Goal: Transaction & Acquisition: Purchase product/service

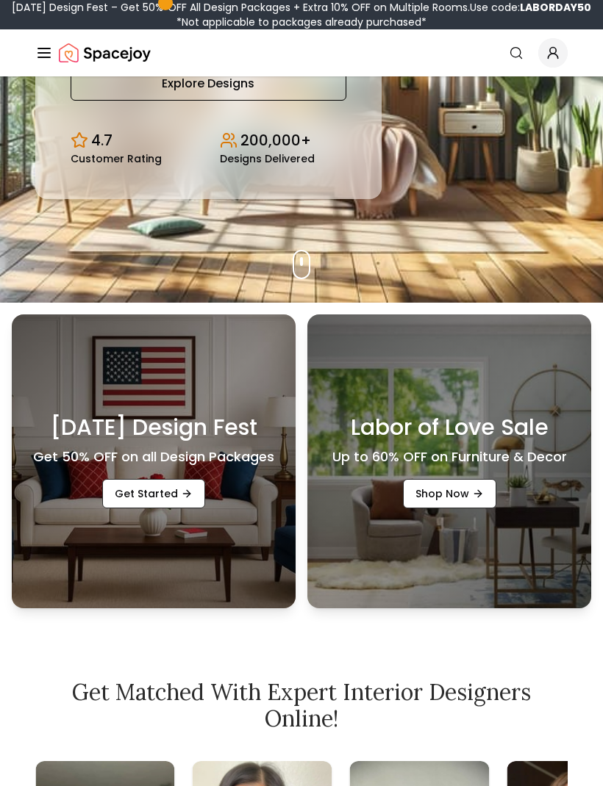
scroll to position [364, 0]
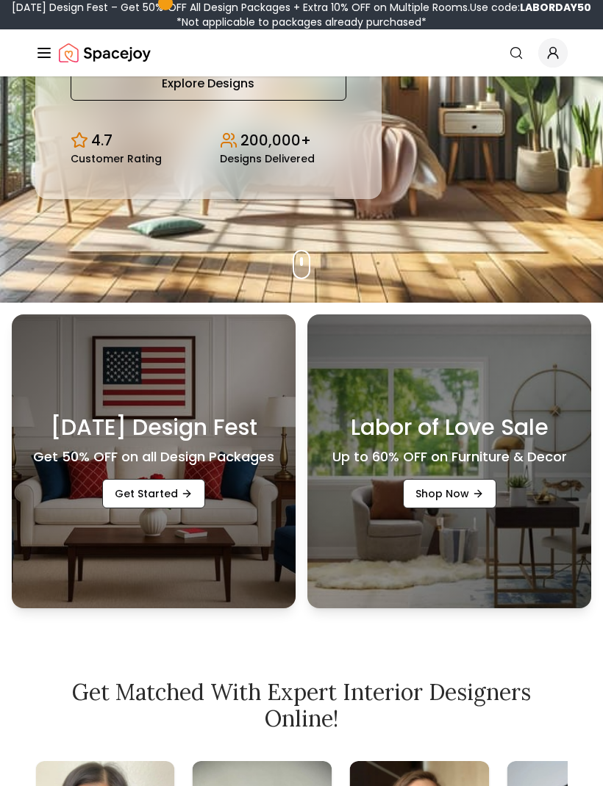
click at [184, 500] on icon "Promotional Banners" at bounding box center [187, 494] width 12 height 12
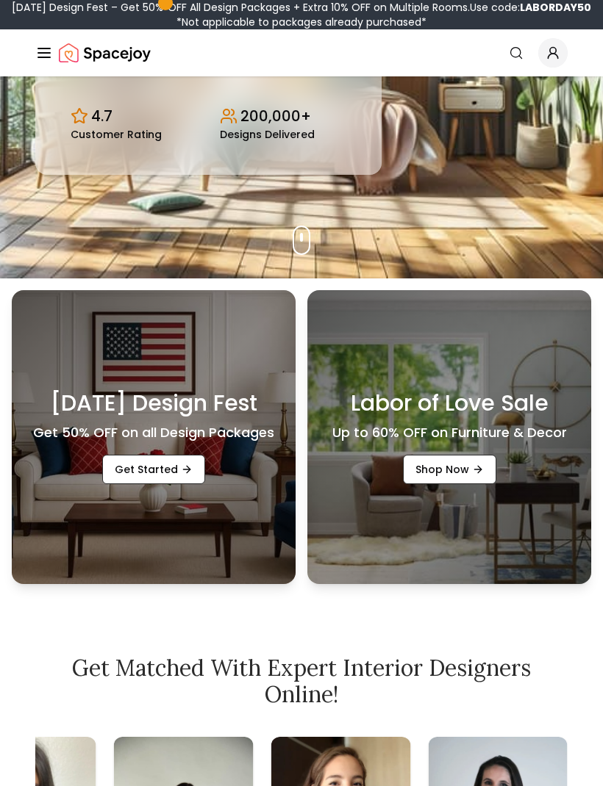
scroll to position [466, 0]
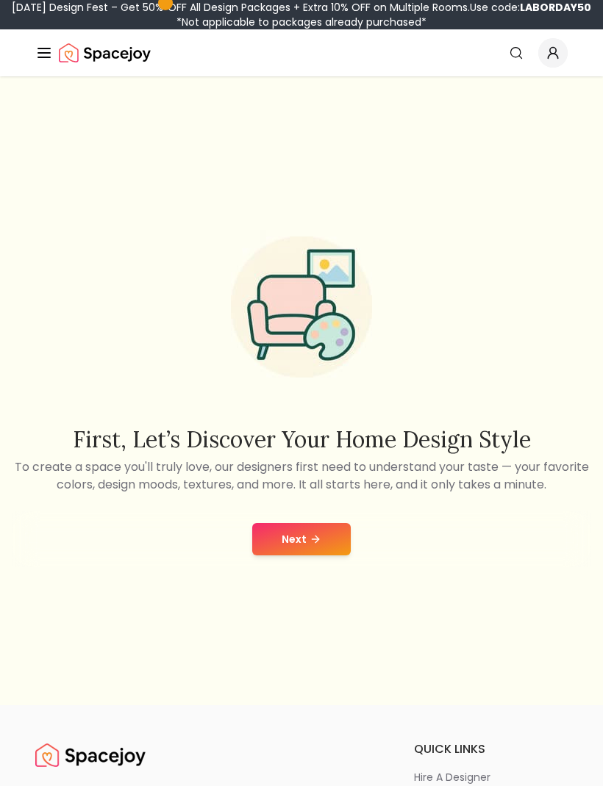
click at [322, 556] on button "Next" at bounding box center [301, 539] width 98 height 32
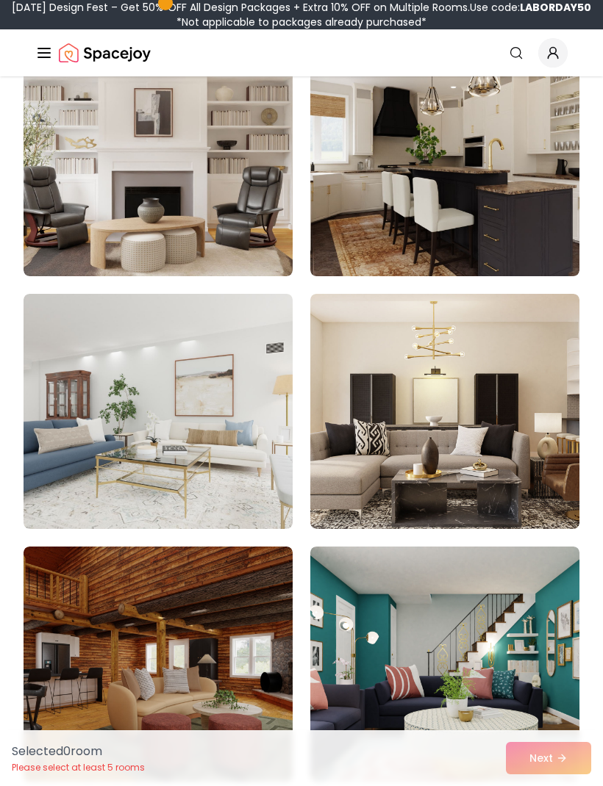
scroll to position [237, 0]
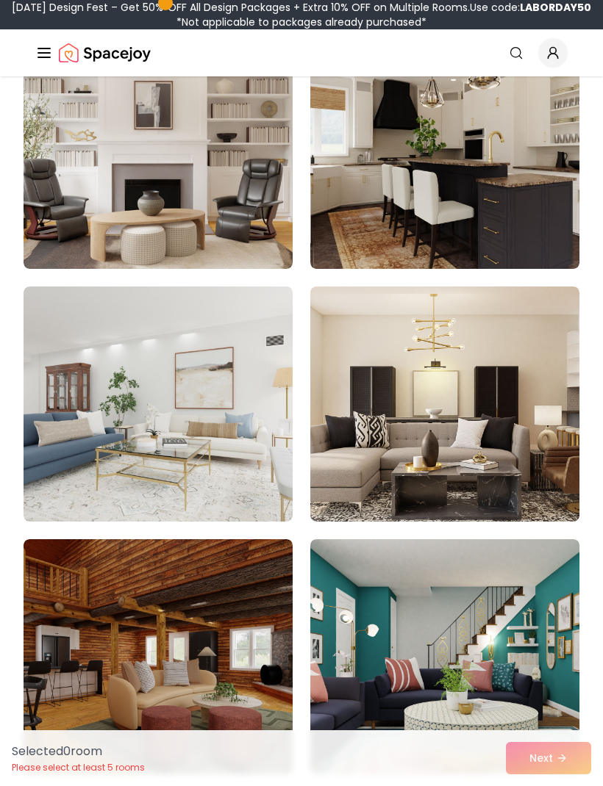
click at [237, 434] on img at bounding box center [158, 404] width 269 height 235
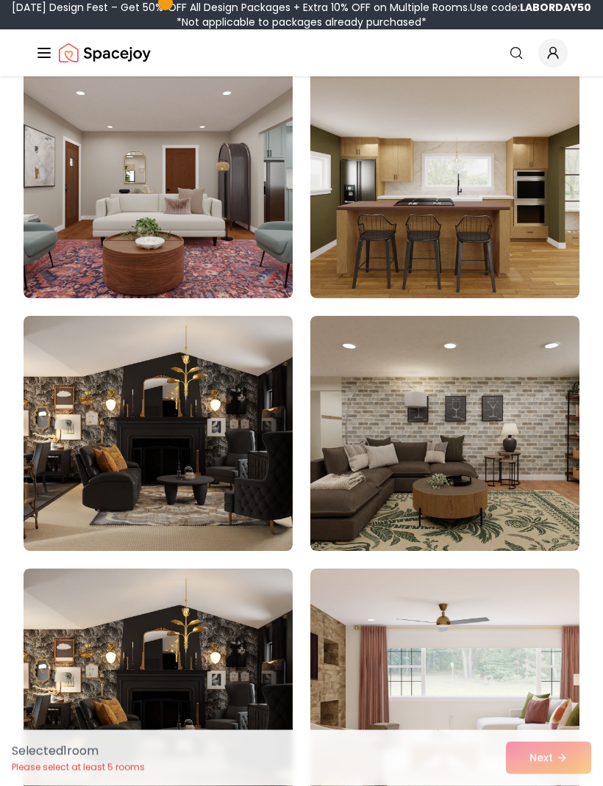
scroll to position [2735, 0]
click at [546, 786] on div "Selected 1 room Please select at least 5 rooms Next" at bounding box center [301, 758] width 603 height 56
click at [545, 777] on img at bounding box center [444, 686] width 269 height 235
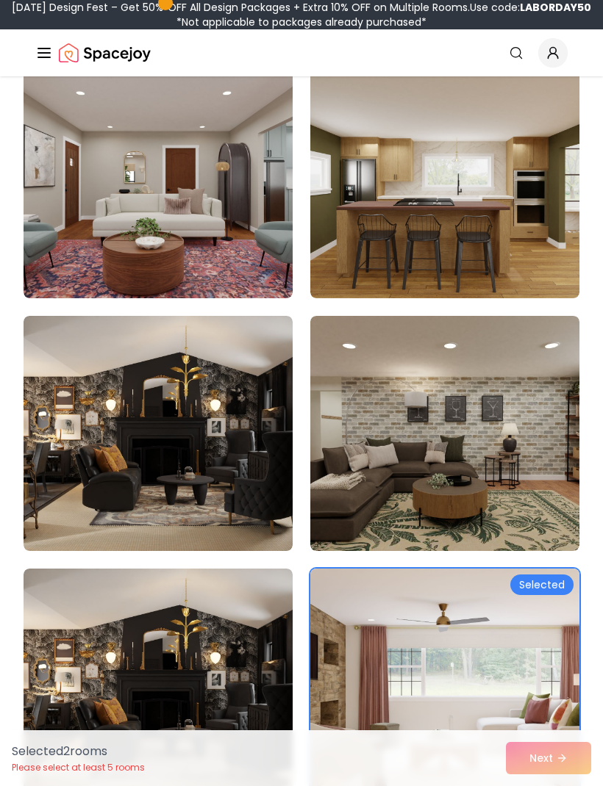
click at [556, 786] on div "Selected 2 room s Please select at least 5 rooms Next" at bounding box center [301, 758] width 603 height 56
click at [556, 617] on img at bounding box center [444, 686] width 269 height 235
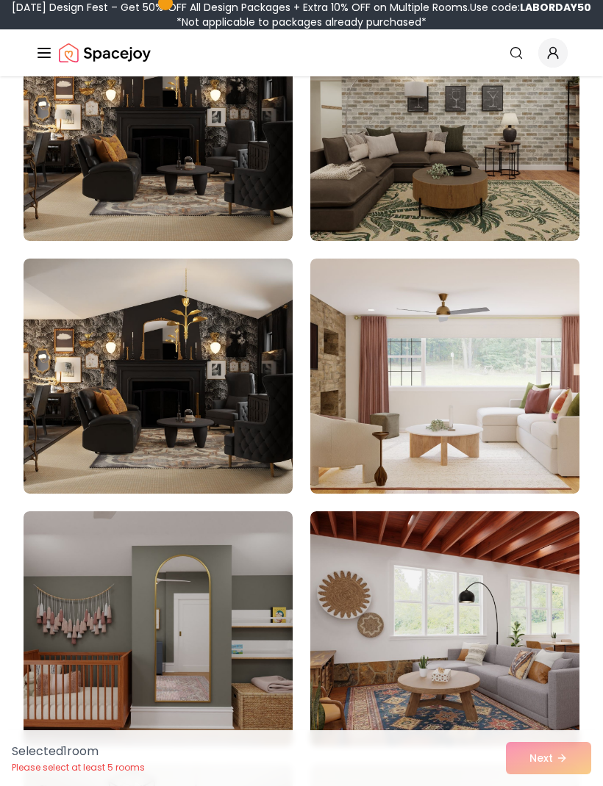
scroll to position [3028, 0]
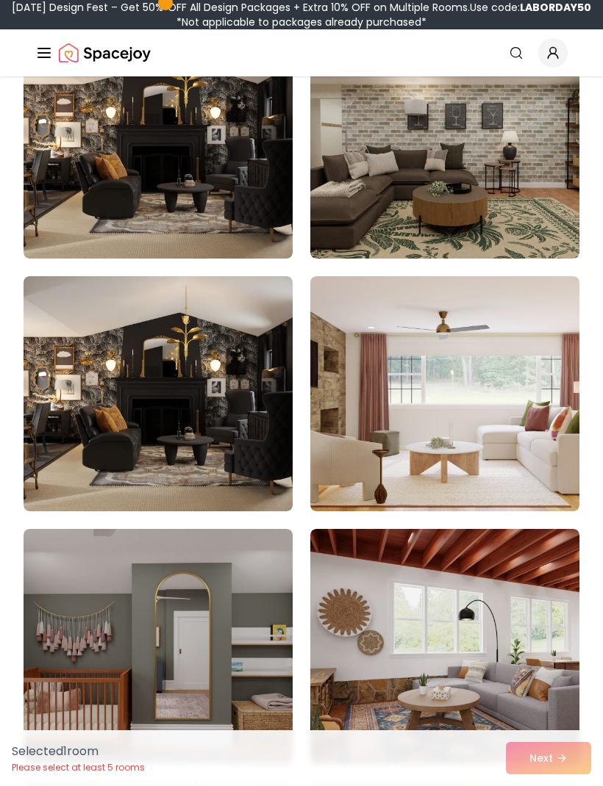
click at [51, 51] on icon "Global" at bounding box center [44, 53] width 18 height 18
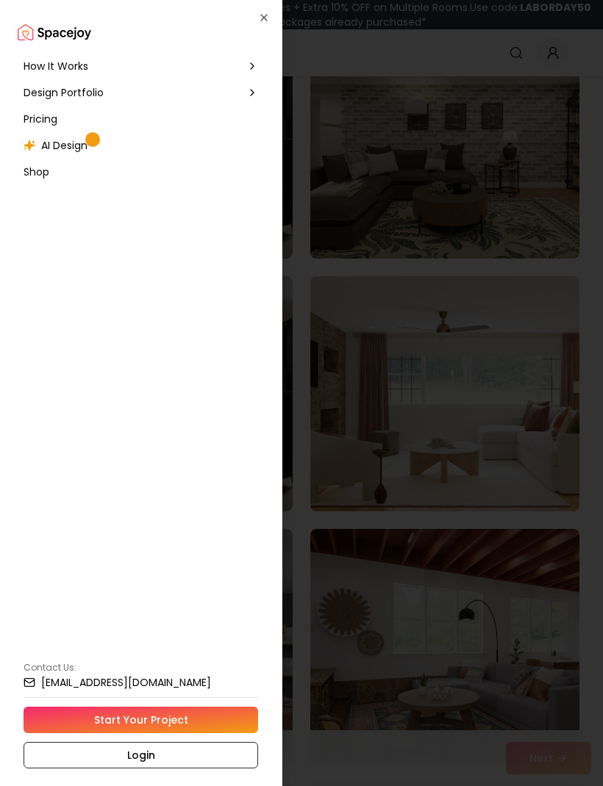
click at [53, 116] on span "Pricing" at bounding box center [41, 119] width 34 height 15
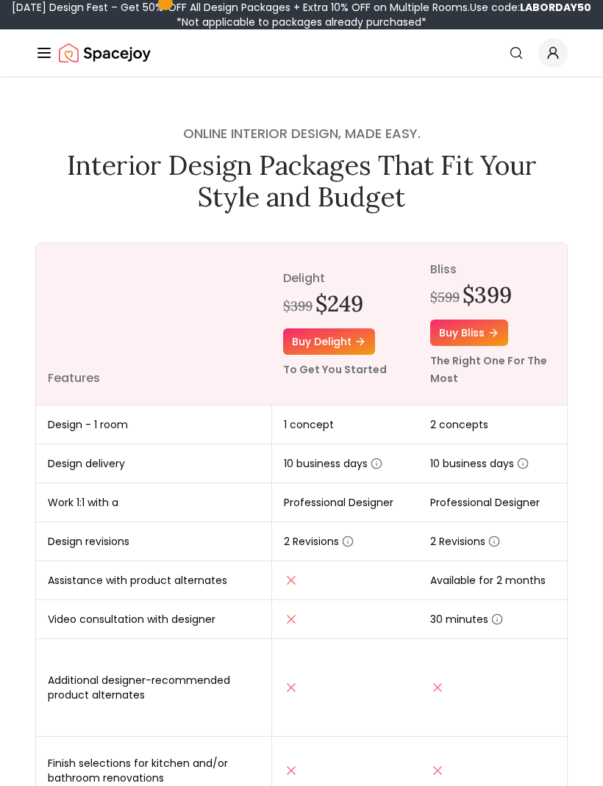
click at [539, 181] on h1 "Interior Design Packages That Fit Your Style and Budget" at bounding box center [301, 181] width 532 height 63
click at [553, 143] on h4 "Online interior design, made easy." at bounding box center [301, 133] width 532 height 21
click at [347, 341] on link "Buy delight" at bounding box center [329, 341] width 92 height 26
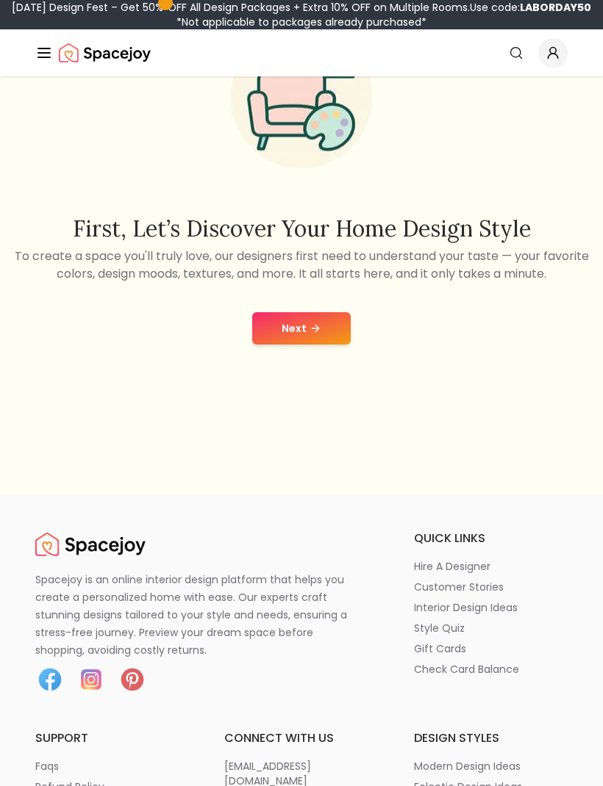
scroll to position [210, 0]
click at [338, 343] on button "Next" at bounding box center [301, 329] width 98 height 32
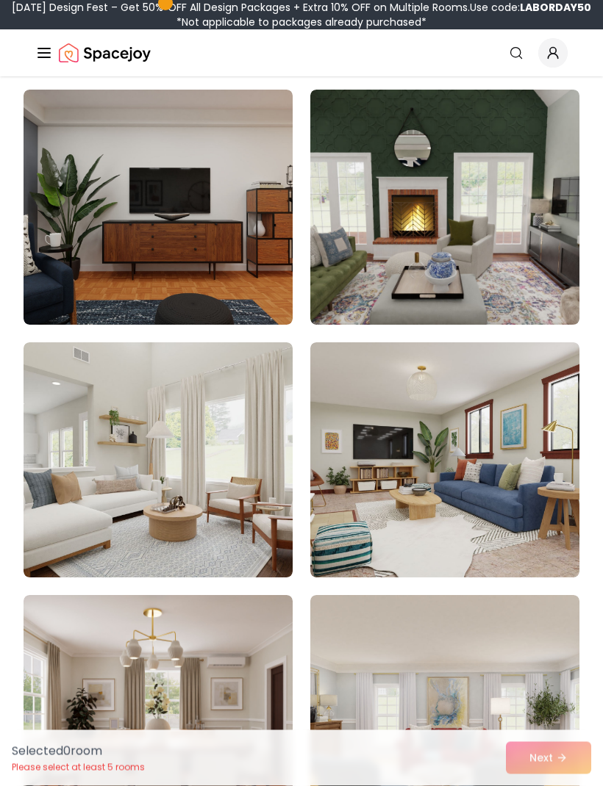
scroll to position [941, 0]
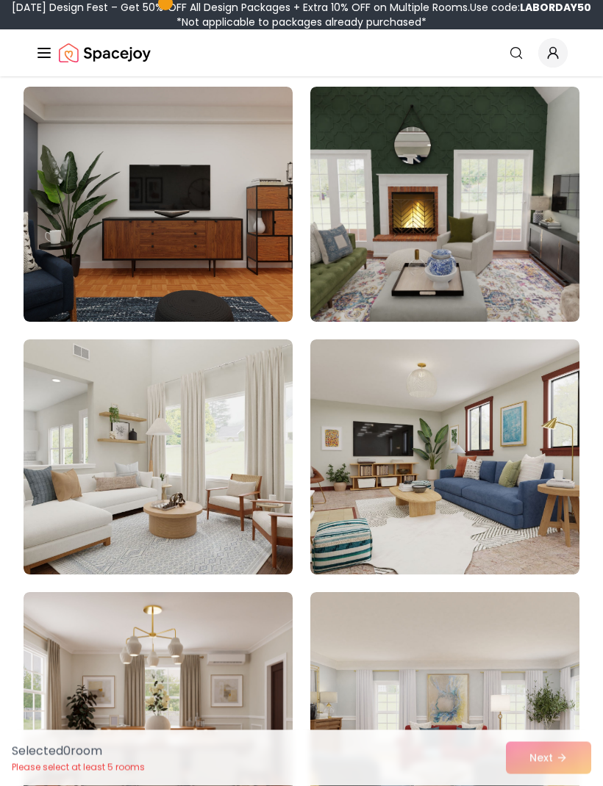
click at [556, 786] on div "Selected 0 room Please select at least 5 rooms Next" at bounding box center [301, 758] width 603 height 56
click at [554, 786] on div "Selected 0 room Please select at least 5 rooms Next" at bounding box center [301, 758] width 603 height 56
click at [556, 786] on div "Selected 0 room Please select at least 5 rooms Next" at bounding box center [301, 758] width 603 height 56
click at [552, 786] on div "Selected 0 room Please select at least 5 rooms Next" at bounding box center [301, 758] width 603 height 56
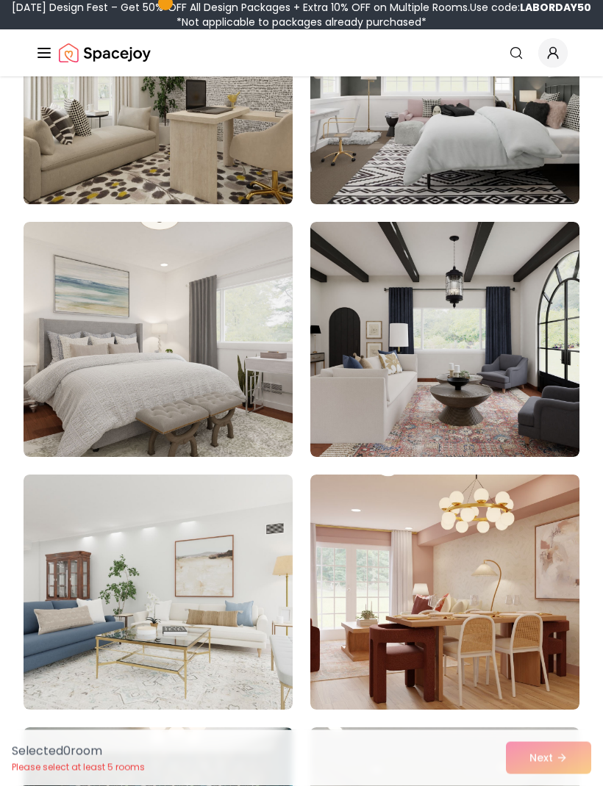
scroll to position [10665, 0]
click at [207, 344] on img at bounding box center [158, 339] width 269 height 235
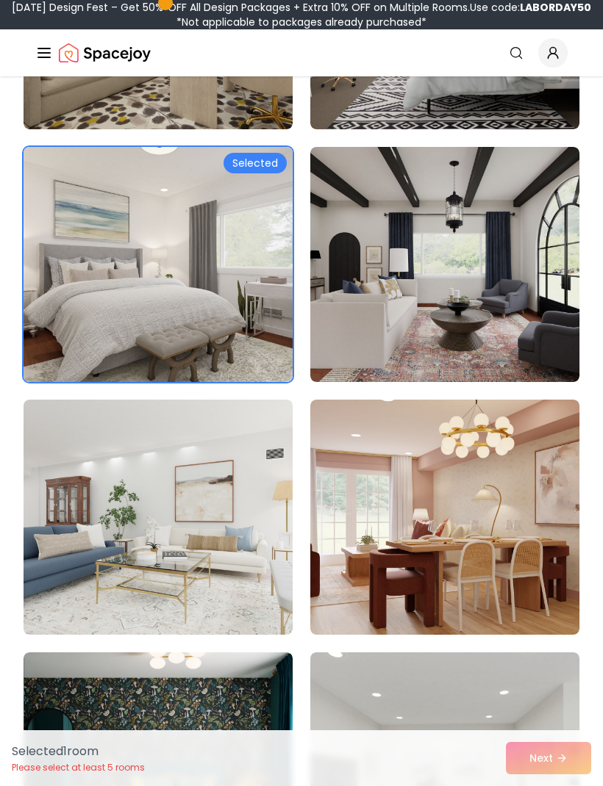
click at [243, 556] on img at bounding box center [158, 517] width 269 height 235
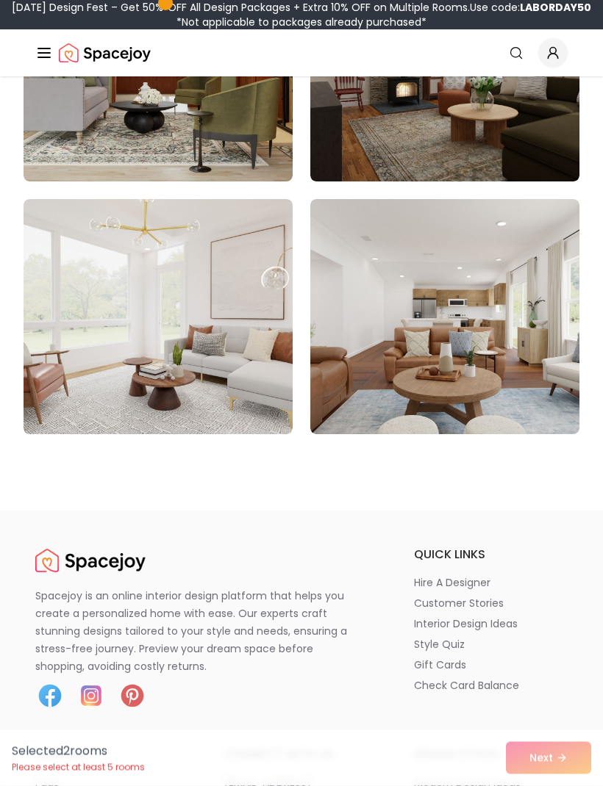
scroll to position [12466, 0]
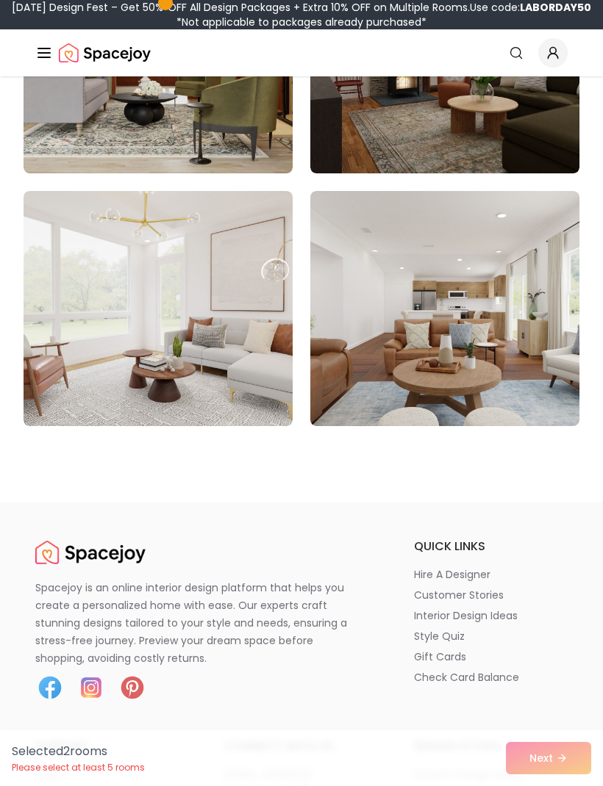
click at [547, 786] on div "Selected 2 room s Please select at least 5 rooms Next" at bounding box center [301, 758] width 603 height 56
click at [548, 786] on div "Selected 2 room s Please select at least 5 rooms Next" at bounding box center [301, 758] width 603 height 56
click at [550, 786] on div "Selected 2 room s Please select at least 5 rooms Next" at bounding box center [301, 758] width 603 height 56
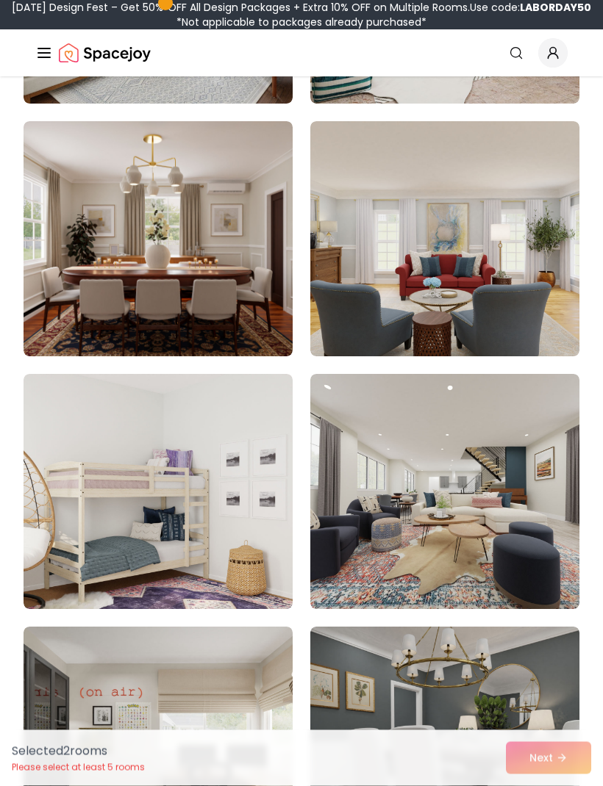
scroll to position [0, 0]
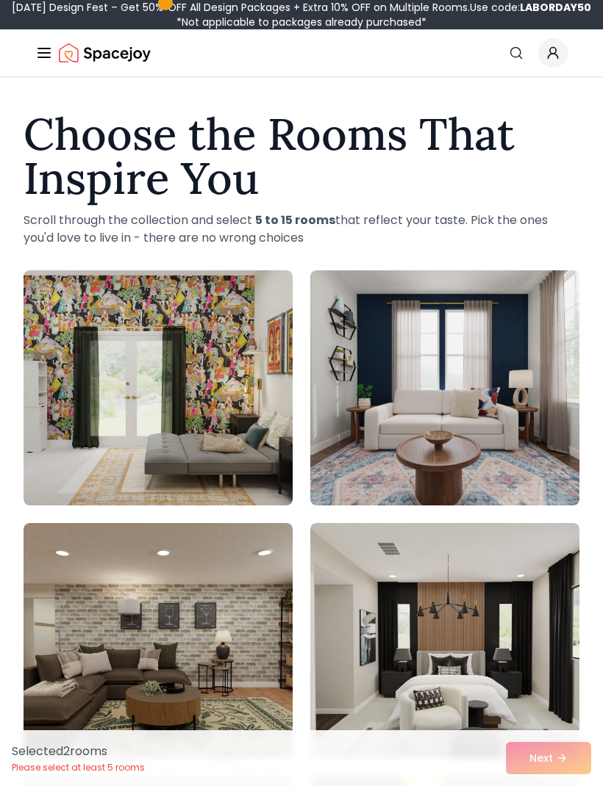
click at [46, 51] on icon "Global" at bounding box center [44, 53] width 18 height 18
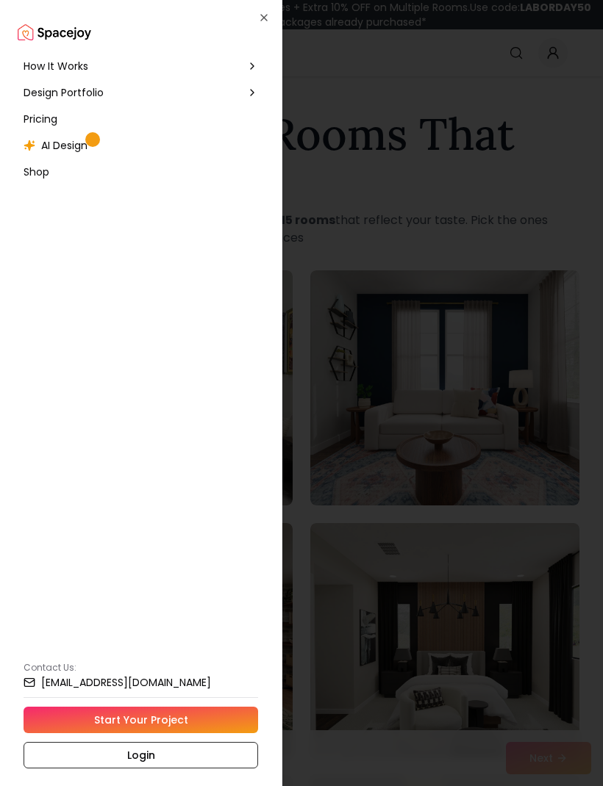
click at [148, 714] on link "Start Your Project" at bounding box center [141, 720] width 234 height 26
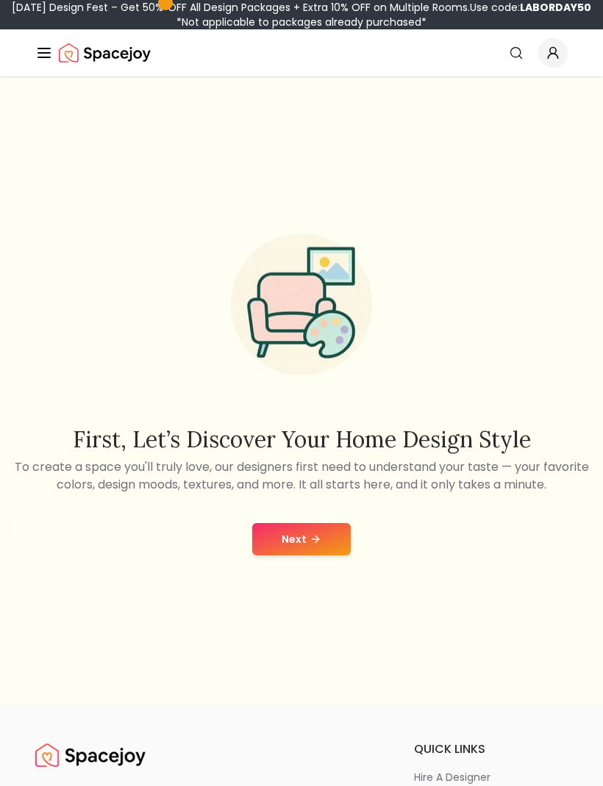
click at [312, 545] on icon at bounding box center [315, 539] width 12 height 12
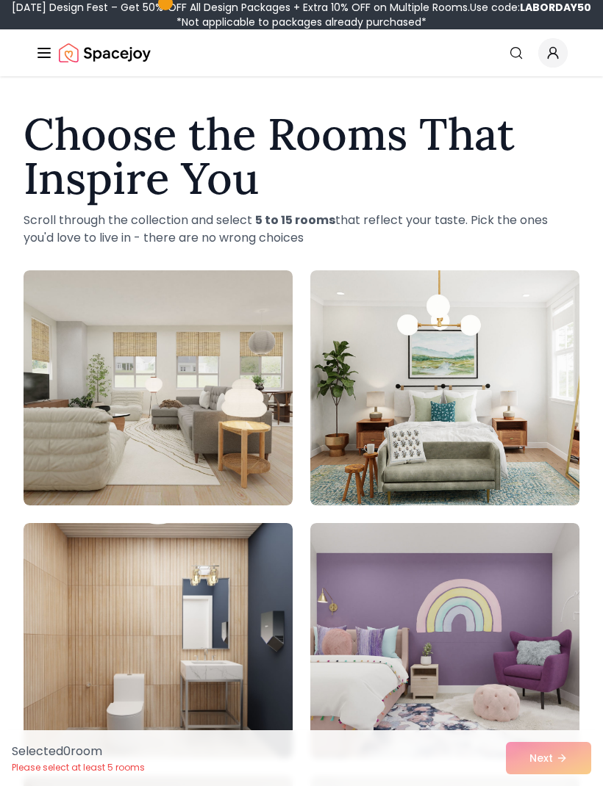
click at [545, 758] on div "Selected 0 room Please select at least 5 rooms Next" at bounding box center [301, 758] width 603 height 56
click at [52, 60] on icon "Global" at bounding box center [44, 53] width 18 height 18
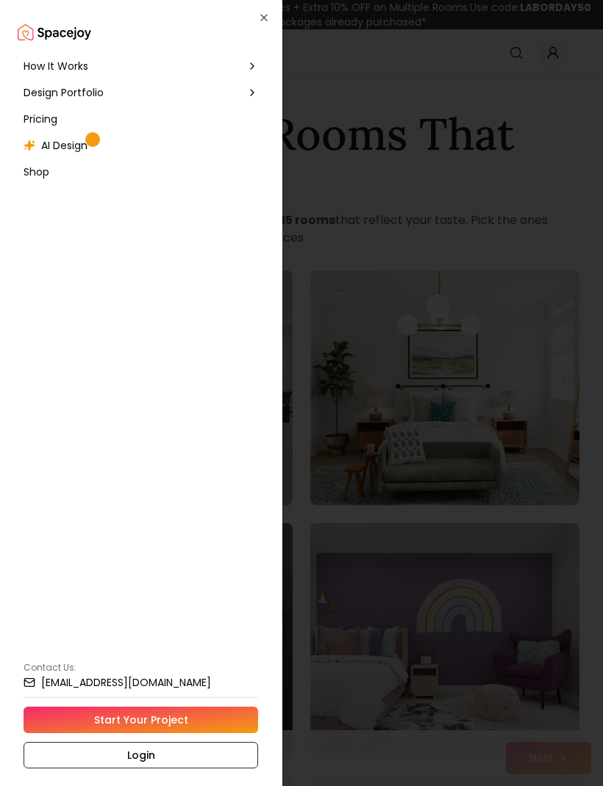
click at [56, 115] on span "Pricing" at bounding box center [41, 119] width 34 height 15
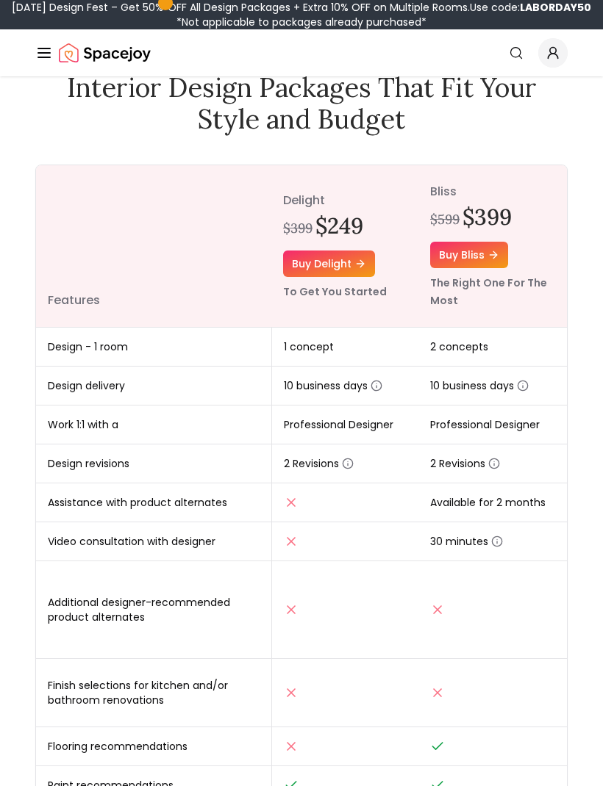
scroll to position [56, 0]
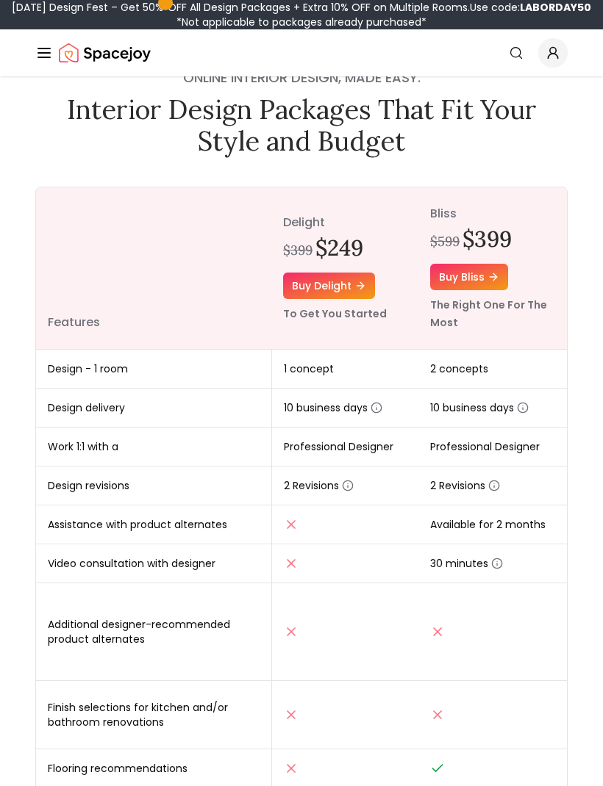
click at [314, 289] on link "Buy delight" at bounding box center [329, 286] width 92 height 26
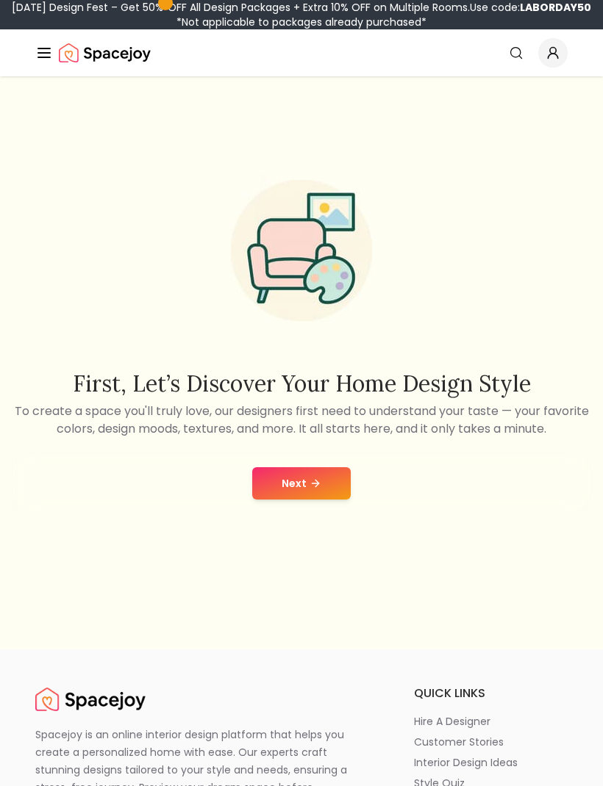
click at [321, 499] on button "Next" at bounding box center [301, 483] width 98 height 32
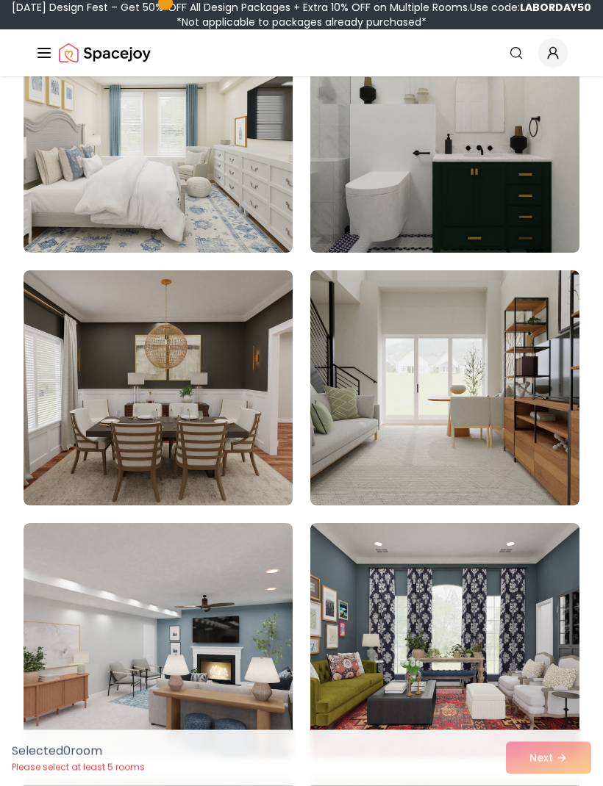
scroll to position [4550, 0]
click at [213, 182] on img at bounding box center [158, 135] width 269 height 235
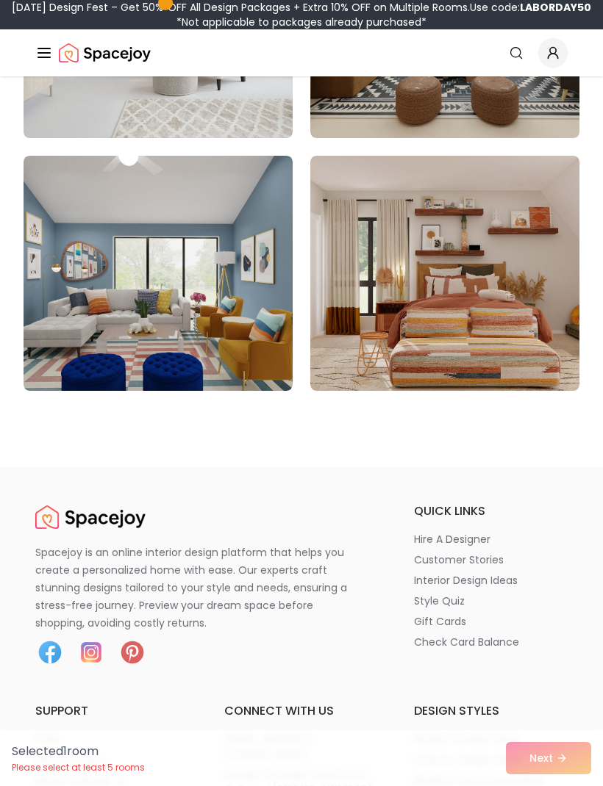
scroll to position [12507, 0]
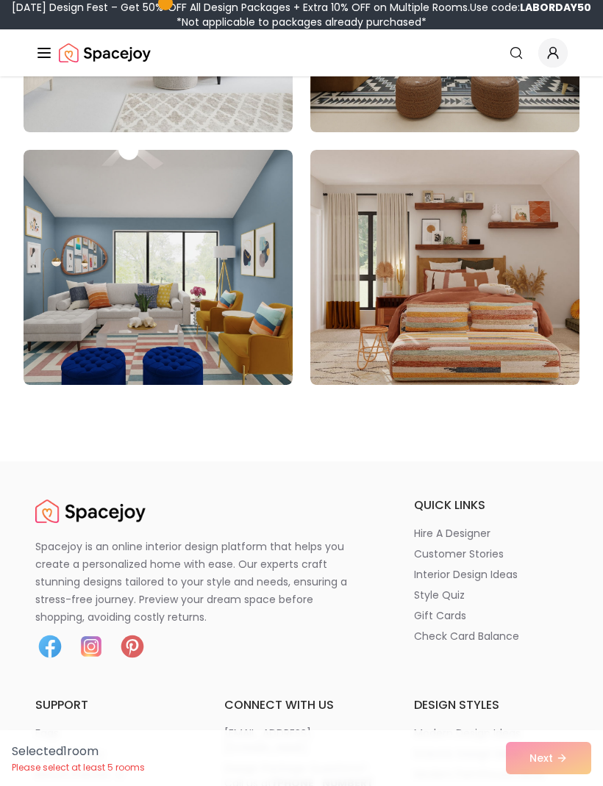
click at [542, 786] on div "Selected 1 room Please select at least 5 rooms Next" at bounding box center [301, 758] width 603 height 56
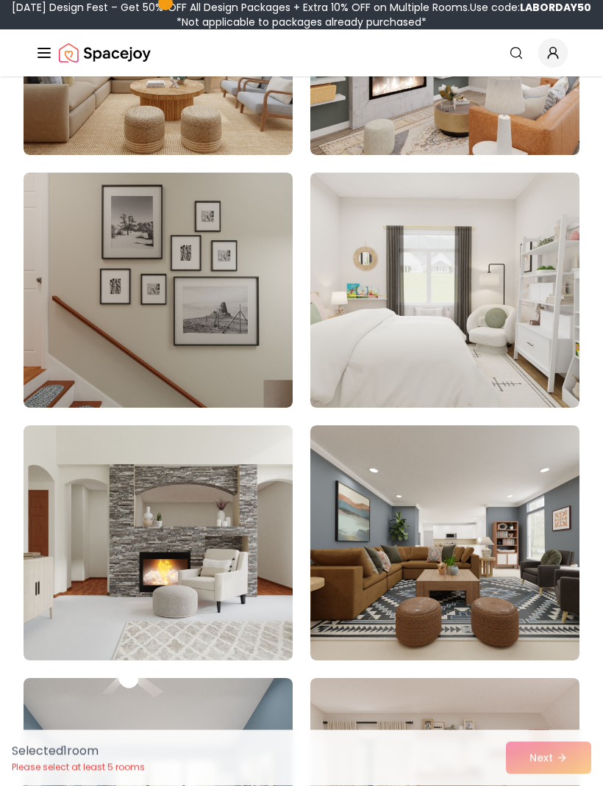
scroll to position [11979, 0]
click at [229, 339] on img at bounding box center [158, 290] width 269 height 235
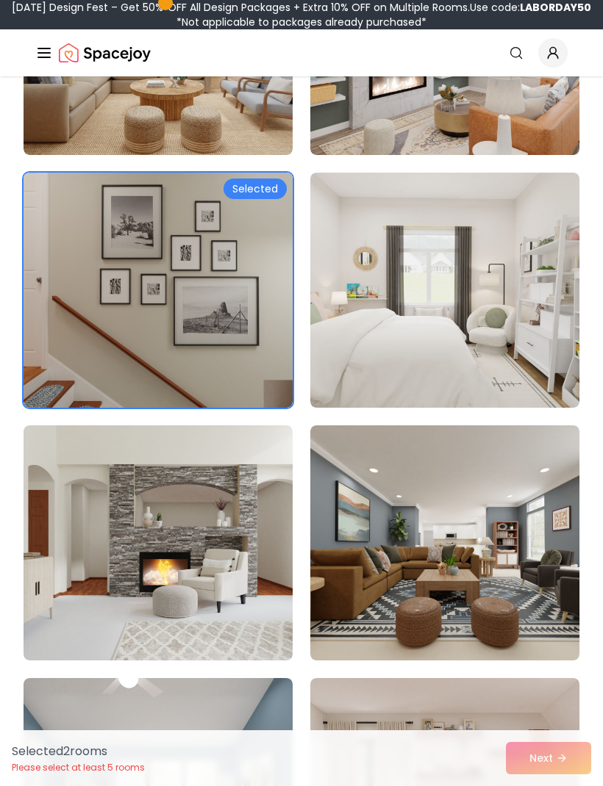
click at [548, 293] on img at bounding box center [444, 290] width 269 height 235
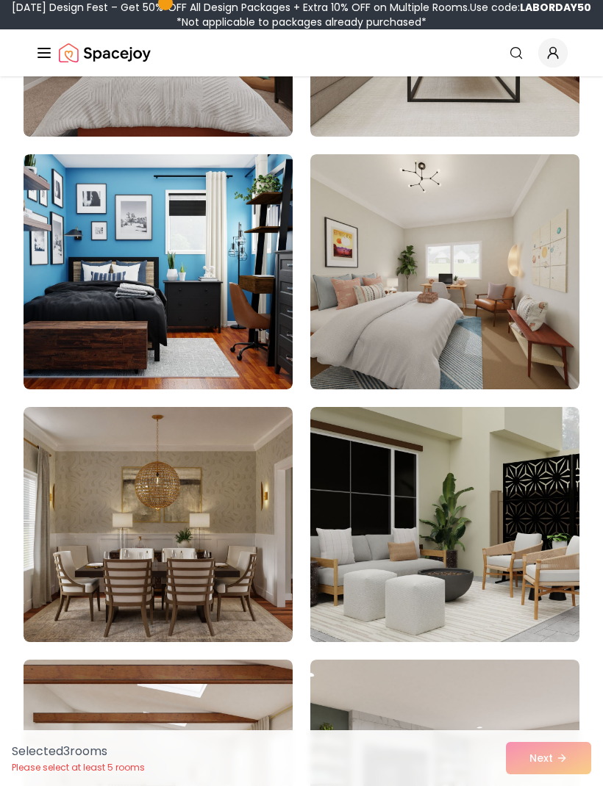
scroll to position [11238, 0]
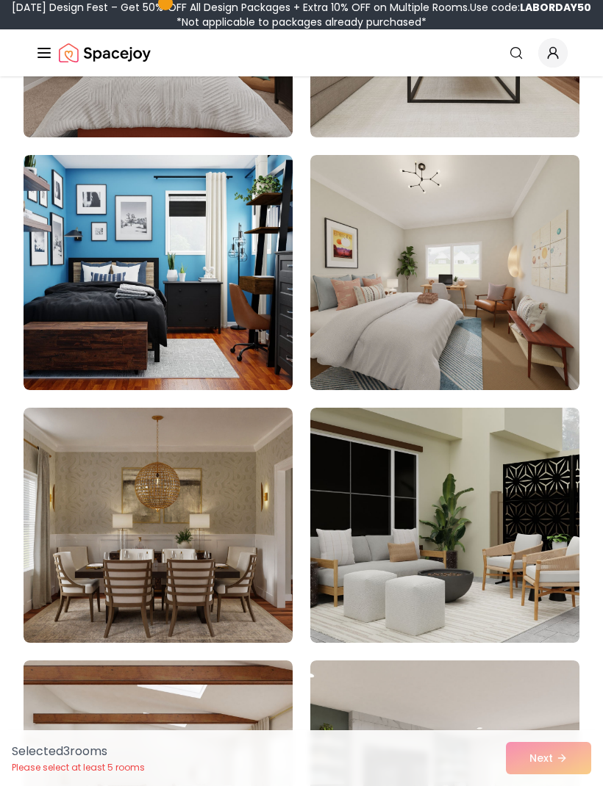
click at [516, 301] on img at bounding box center [444, 272] width 269 height 235
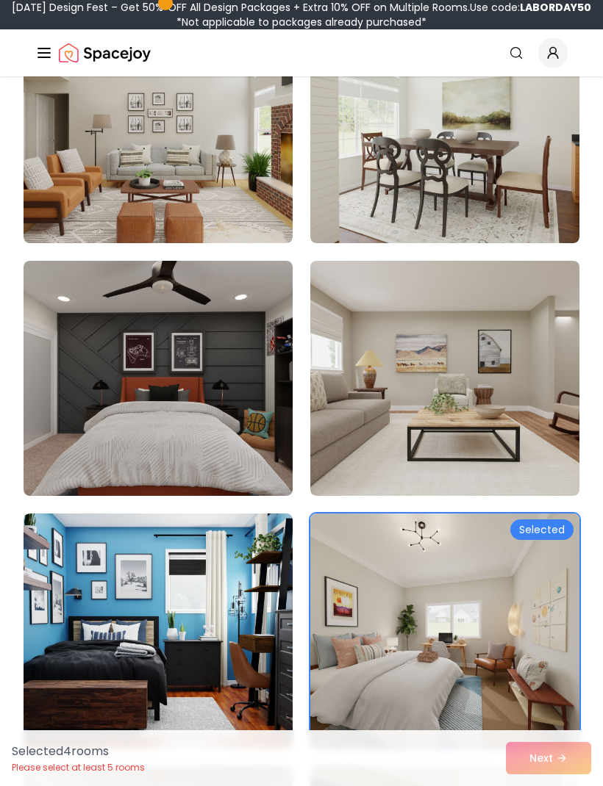
scroll to position [10879, 0]
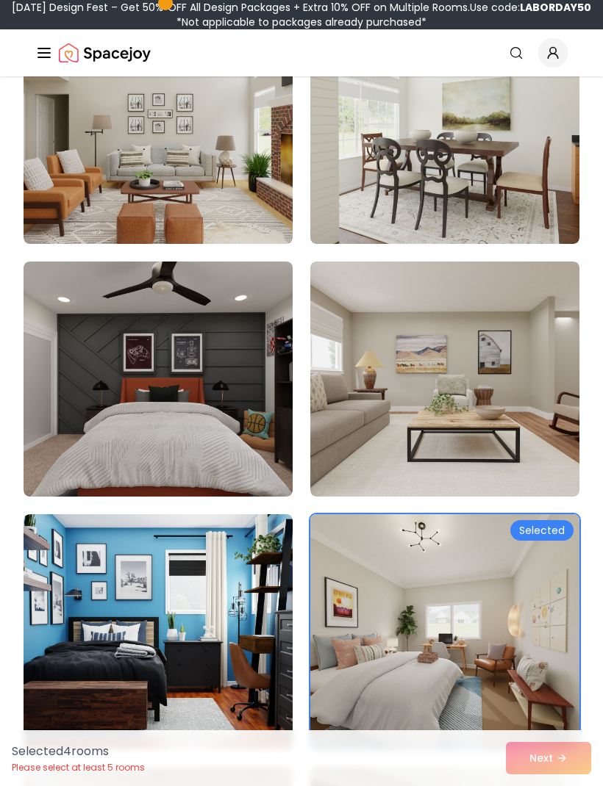
click at [538, 349] on img at bounding box center [444, 379] width 269 height 235
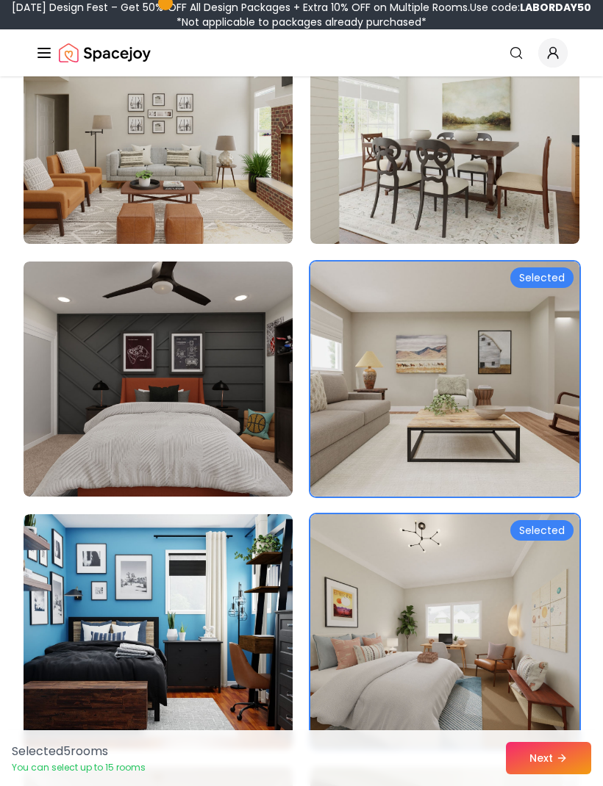
click at [544, 744] on button "Next" at bounding box center [548, 758] width 85 height 32
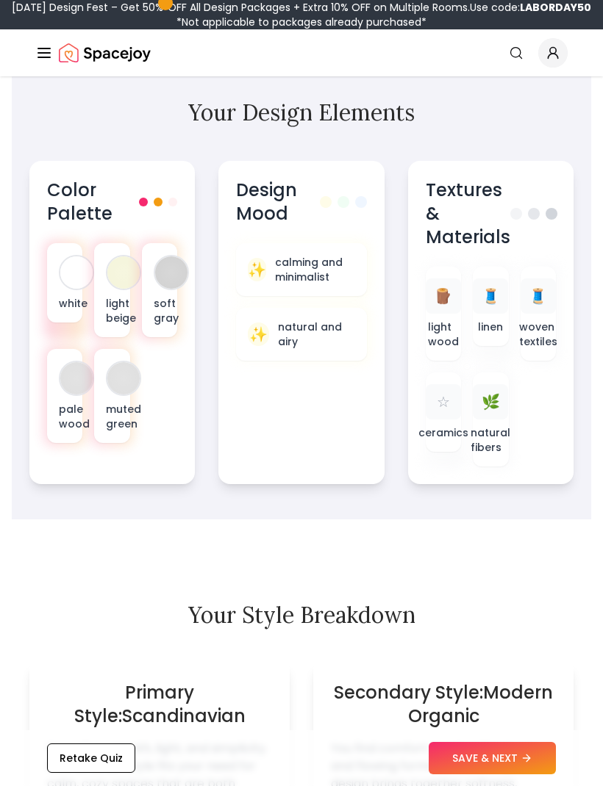
scroll to position [741, 0]
click at [142, 395] on div "white light beige soft gray pale wood muted green" at bounding box center [112, 344] width 130 height 200
click at [503, 775] on button "SAVE & NEXT" at bounding box center [491, 758] width 127 height 32
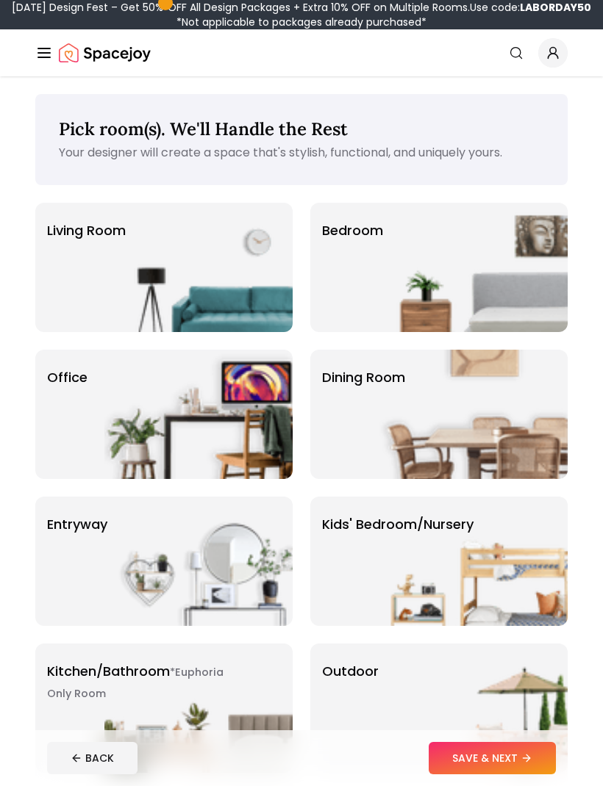
click at [486, 257] on img at bounding box center [473, 267] width 188 height 129
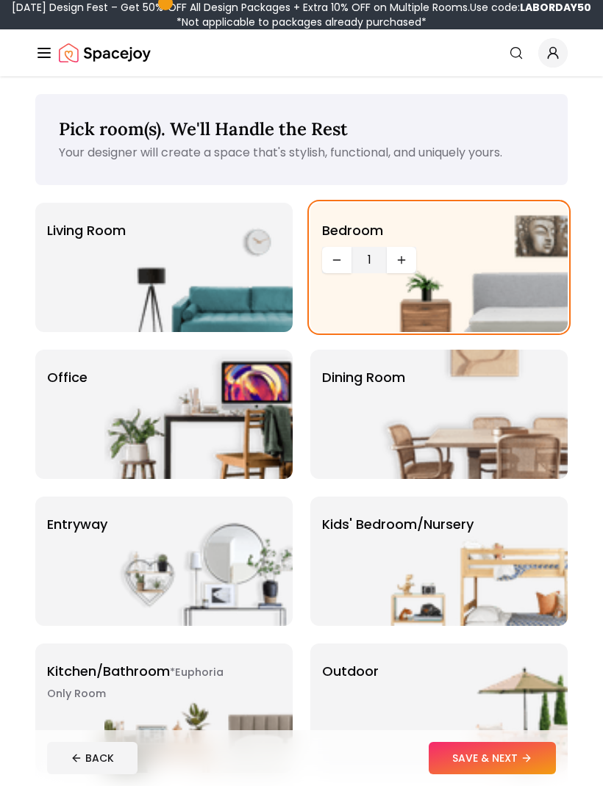
click at [496, 748] on button "SAVE & NEXT" at bounding box center [491, 758] width 127 height 32
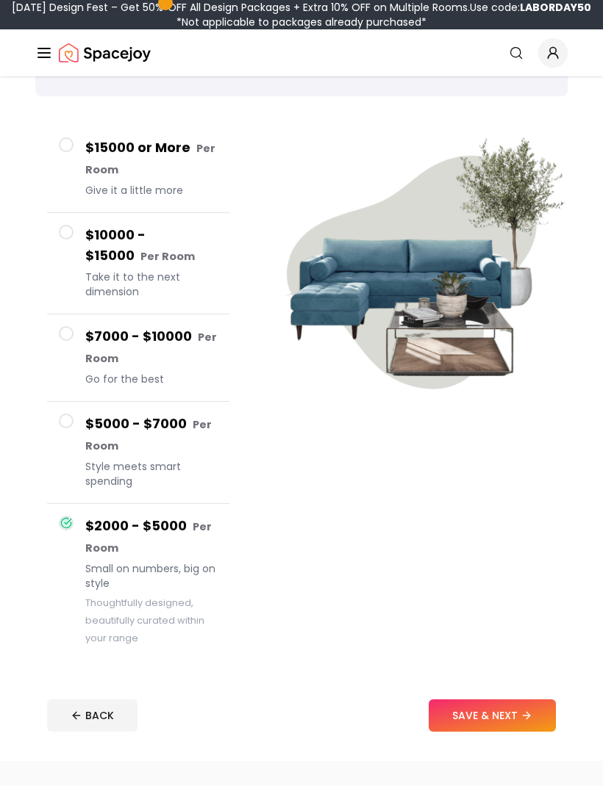
scroll to position [107, 0]
click at [508, 700] on button "SAVE & NEXT" at bounding box center [491, 716] width 127 height 32
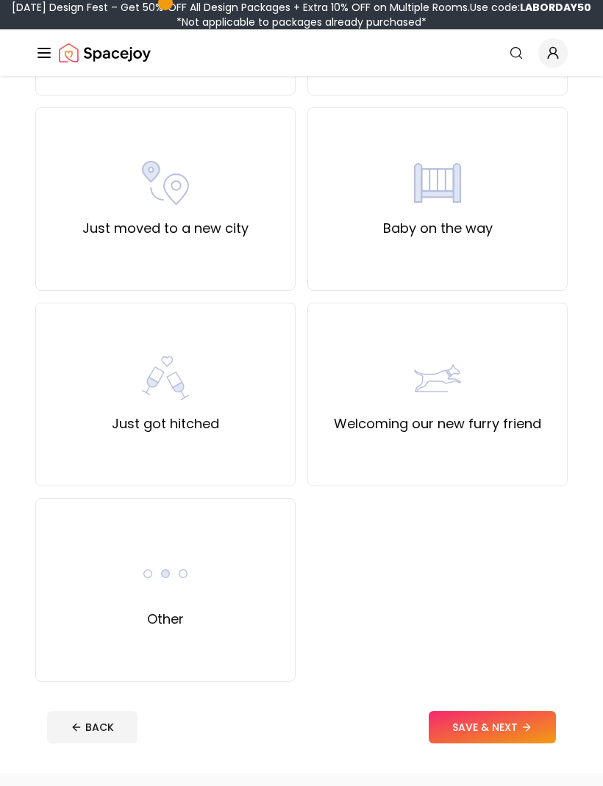
scroll to position [700, 0]
click at [514, 718] on button "SAVE & NEXT" at bounding box center [491, 727] width 127 height 32
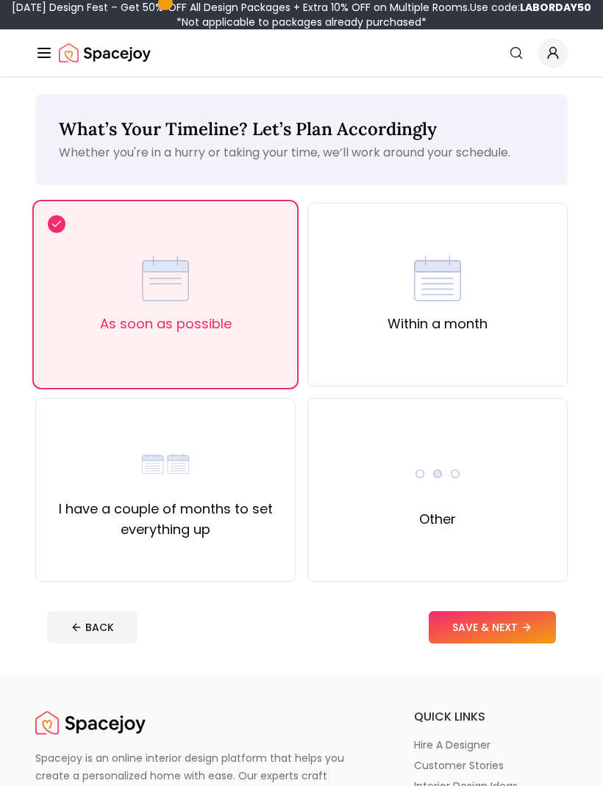
click at [506, 611] on button "SAVE & NEXT" at bounding box center [491, 627] width 127 height 32
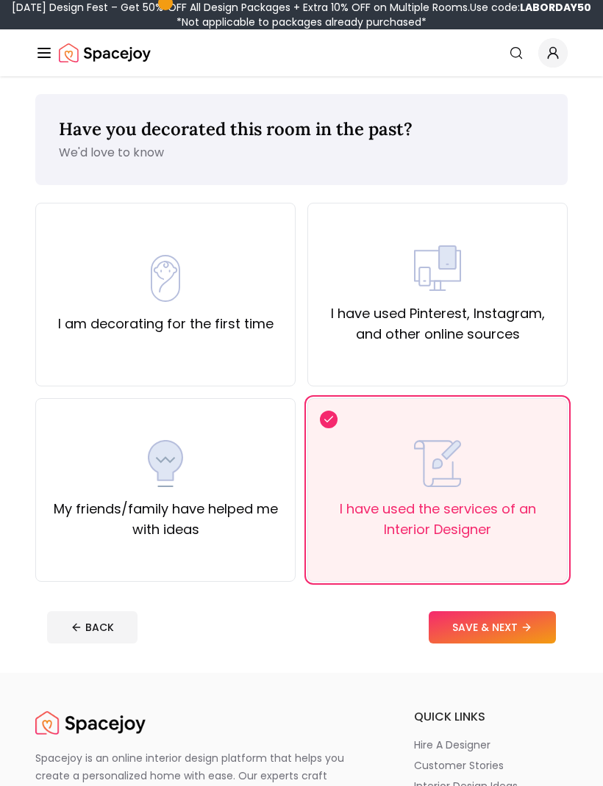
click at [524, 618] on button "SAVE & NEXT" at bounding box center [491, 627] width 127 height 32
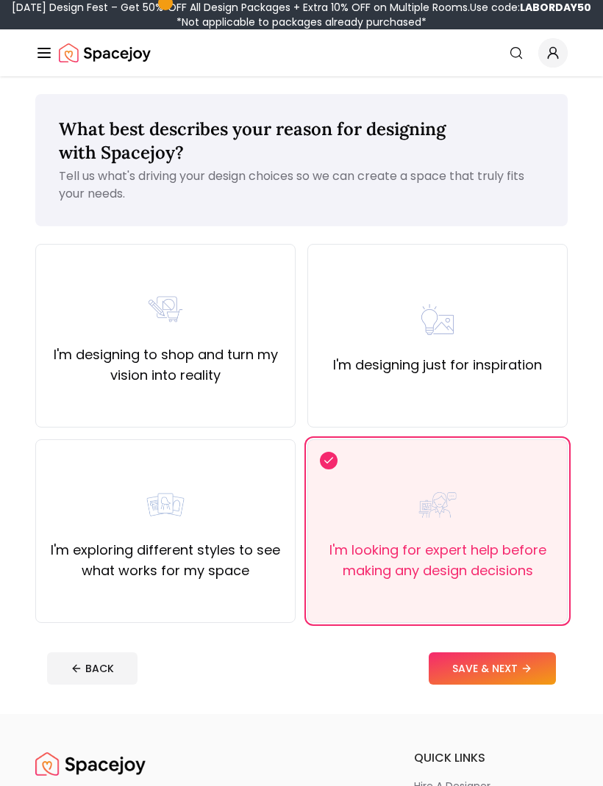
click at [511, 650] on footer "BACK SAVE & NEXT" at bounding box center [301, 669] width 532 height 56
click at [493, 660] on button "SAVE & NEXT" at bounding box center [491, 669] width 127 height 32
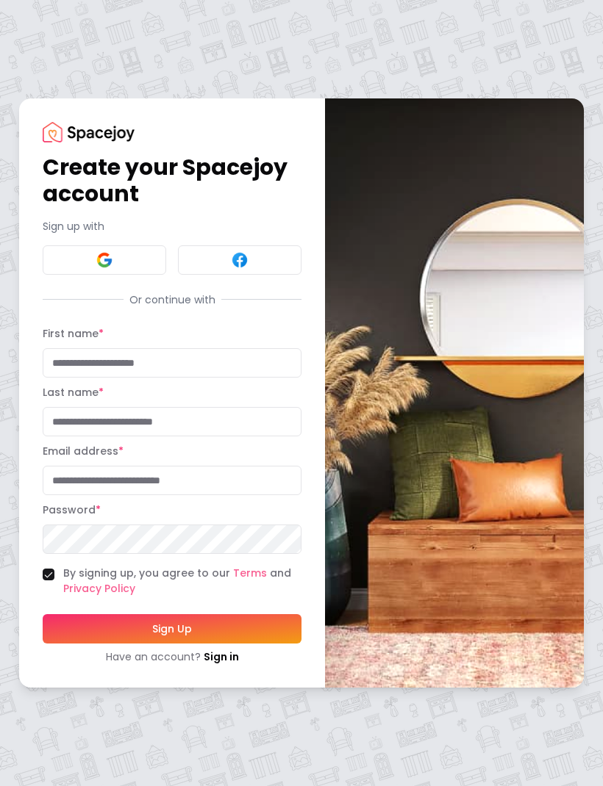
click at [245, 664] on div "Have an account? Sign in" at bounding box center [172, 657] width 259 height 15
click at [233, 664] on link "Sign in" at bounding box center [221, 657] width 35 height 15
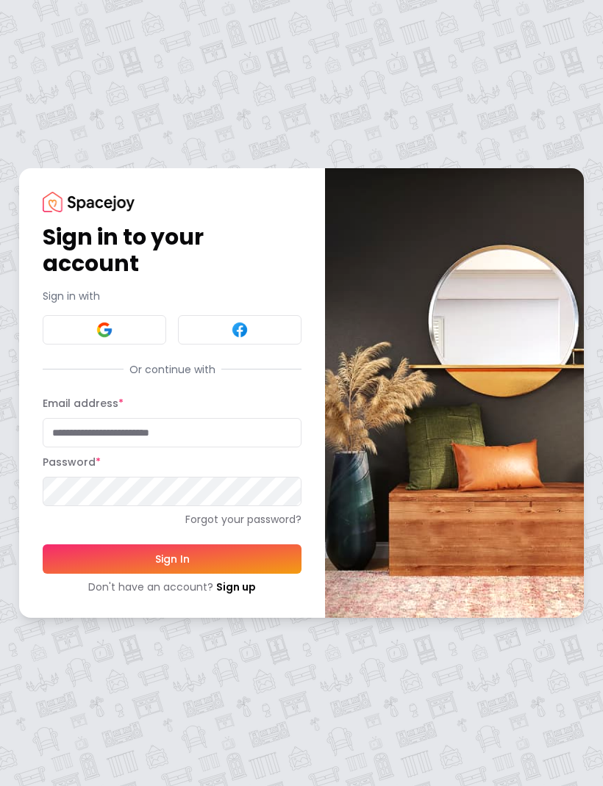
click at [158, 448] on input "Email address *" at bounding box center [172, 432] width 259 height 29
type input "**********"
click at [172, 574] on button "Sign In" at bounding box center [172, 559] width 259 height 29
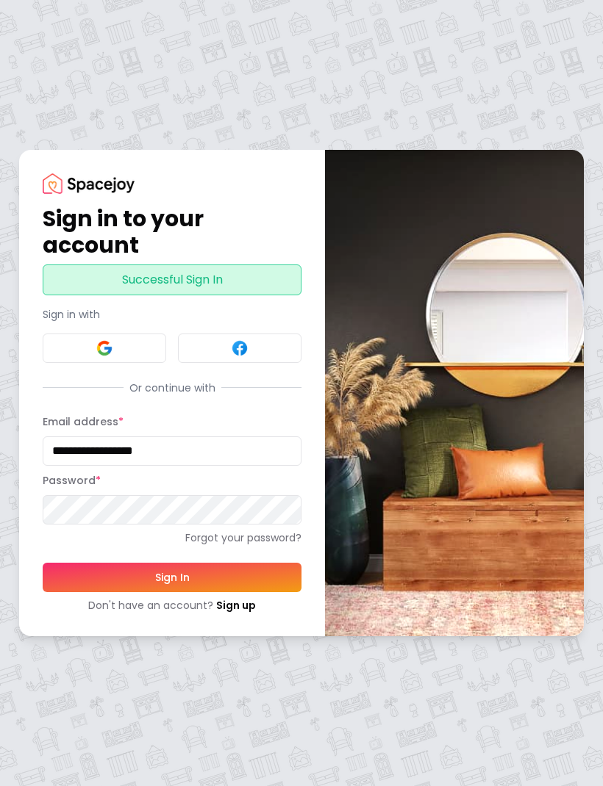
click at [177, 592] on button "Sign In" at bounding box center [172, 577] width 259 height 29
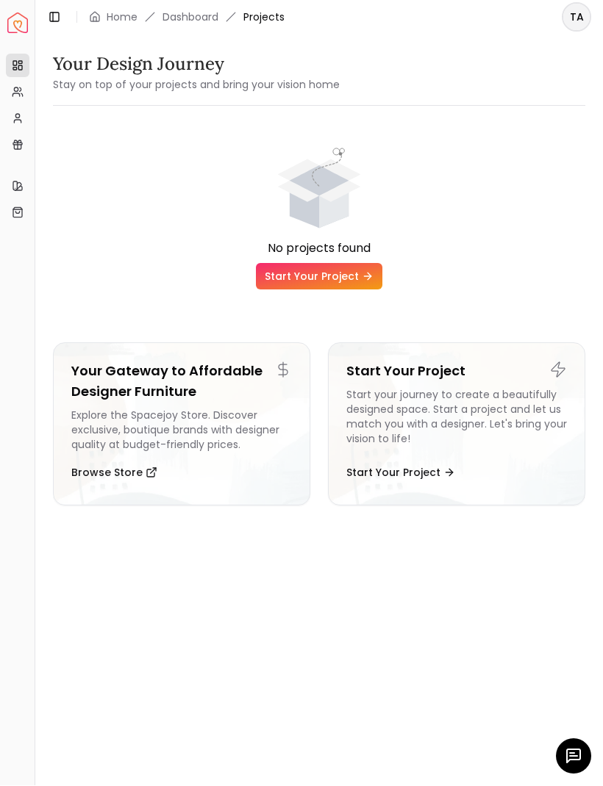
click at [340, 269] on link "Start Your Project" at bounding box center [319, 277] width 126 height 26
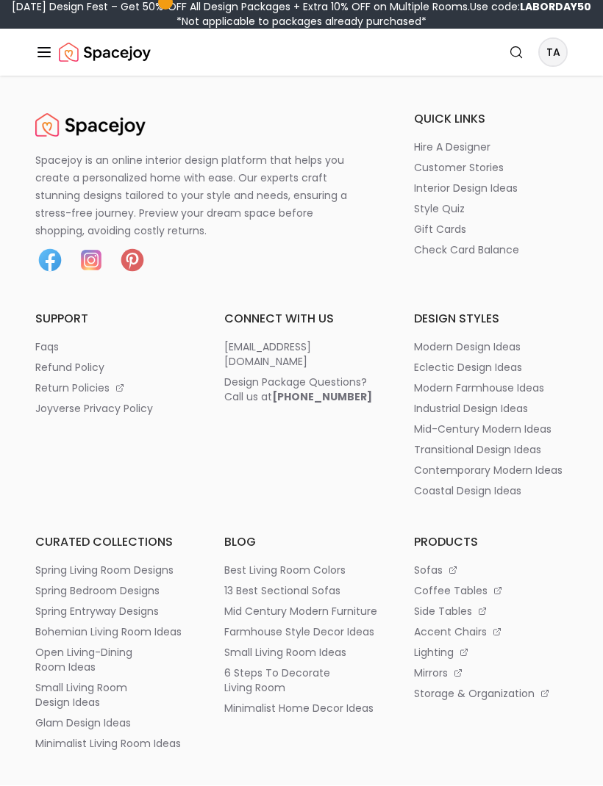
scroll to position [1, 0]
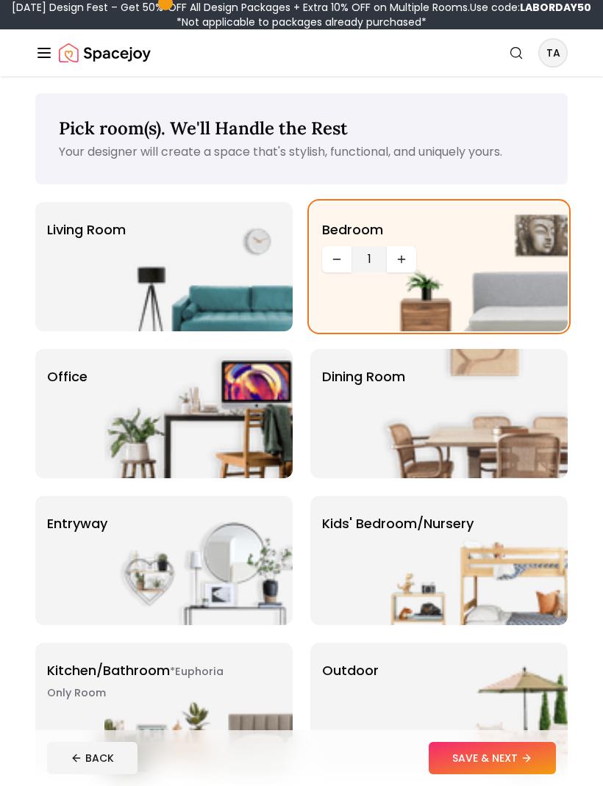
click at [495, 250] on img at bounding box center [473, 266] width 188 height 129
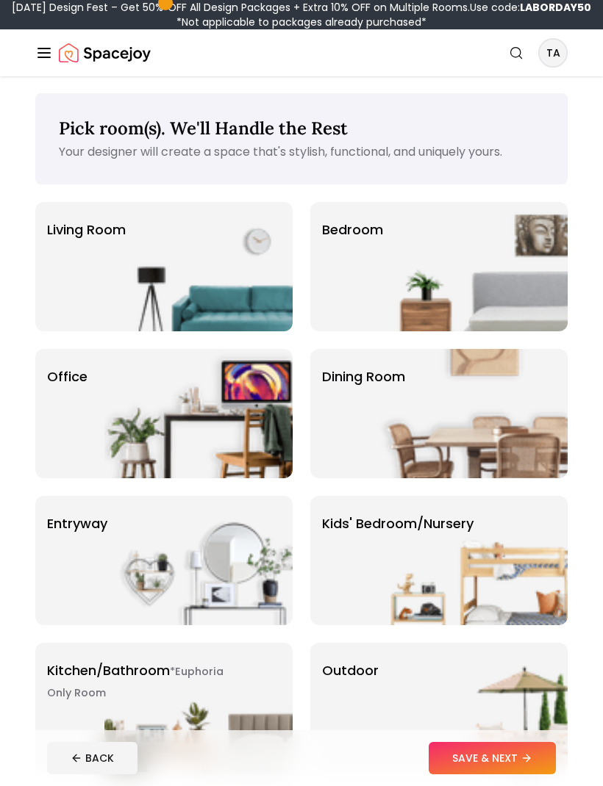
click at [493, 256] on img at bounding box center [473, 266] width 188 height 129
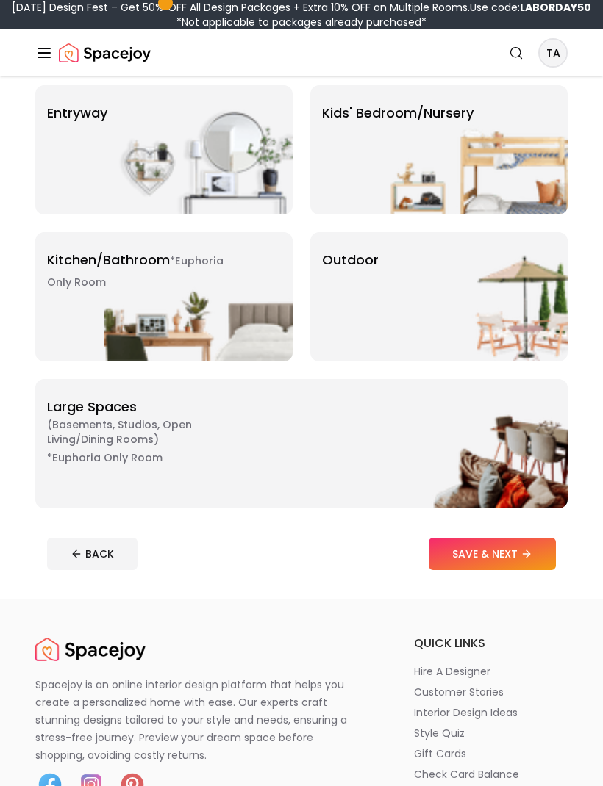
scroll to position [414, 0]
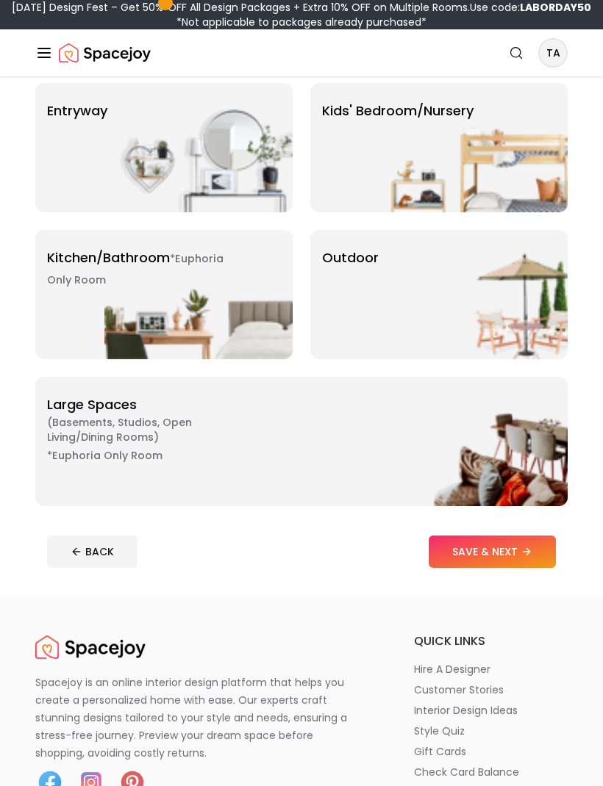
click at [525, 553] on icon at bounding box center [526, 552] width 12 height 12
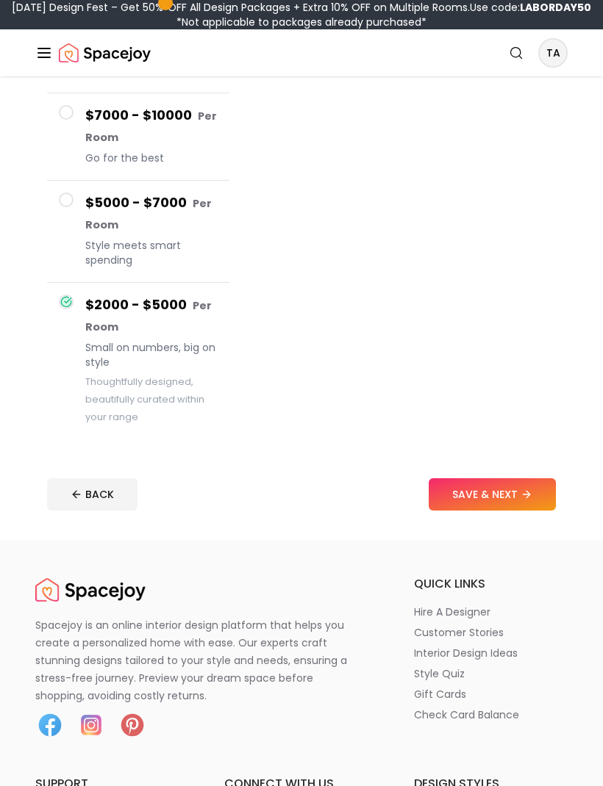
scroll to position [328, 0]
click at [495, 497] on button "SAVE & NEXT" at bounding box center [491, 494] width 127 height 32
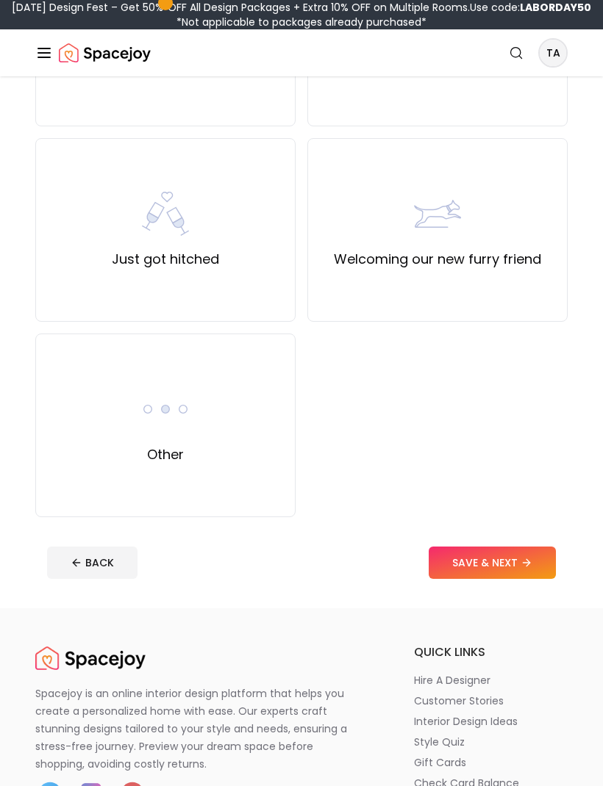
scroll to position [864, 0]
click at [505, 556] on button "SAVE & NEXT" at bounding box center [491, 563] width 127 height 32
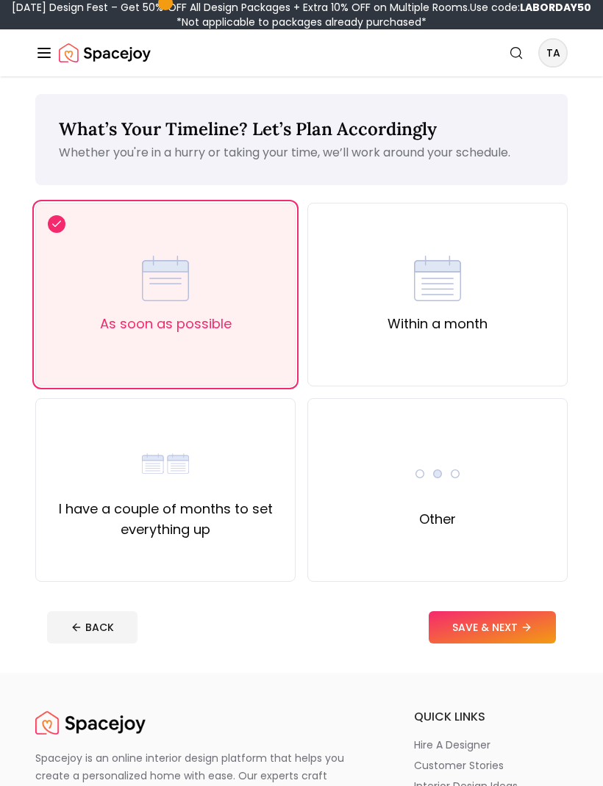
click at [523, 616] on button "SAVE & NEXT" at bounding box center [491, 627] width 127 height 32
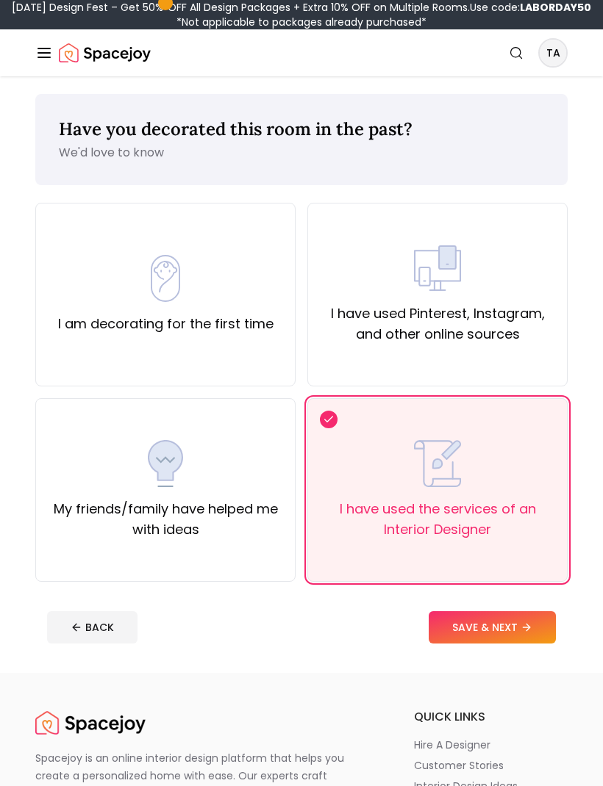
click at [528, 619] on button "SAVE & NEXT" at bounding box center [491, 627] width 127 height 32
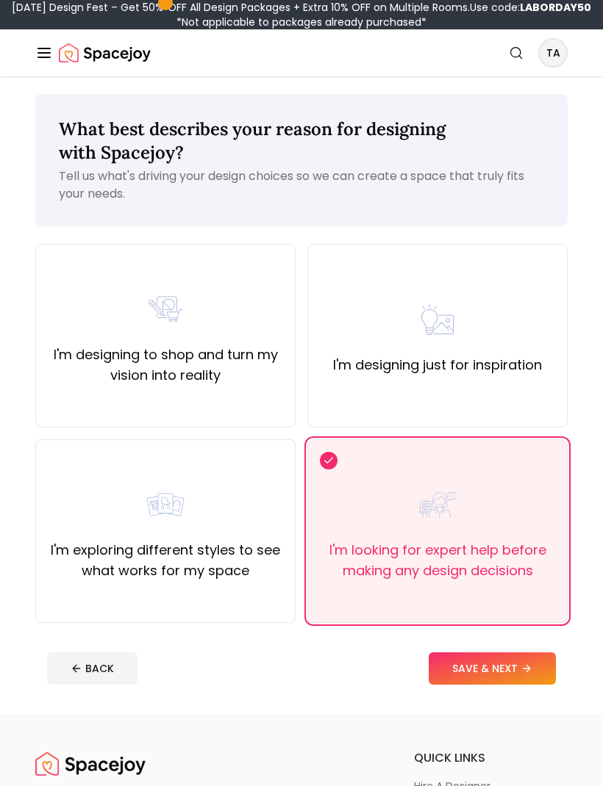
click at [533, 655] on button "SAVE & NEXT" at bounding box center [491, 669] width 127 height 32
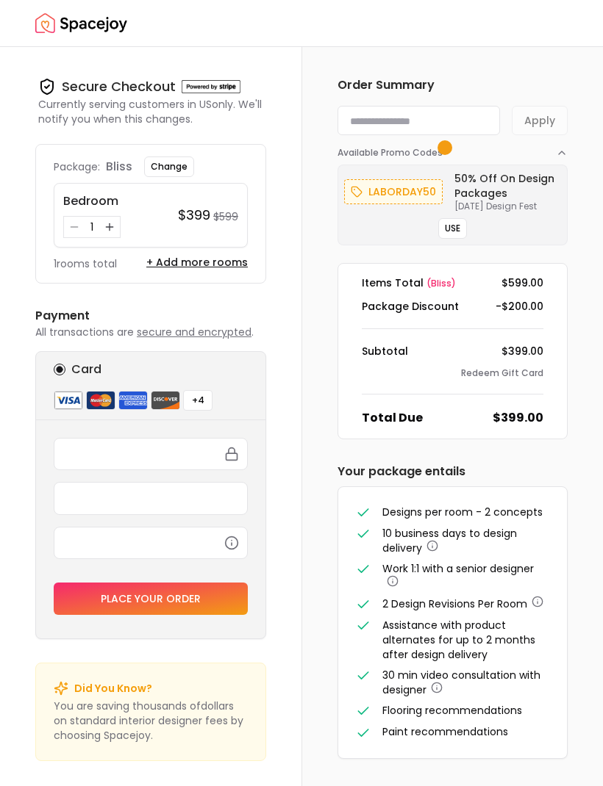
click at [463, 221] on button "USE" at bounding box center [452, 228] width 29 height 21
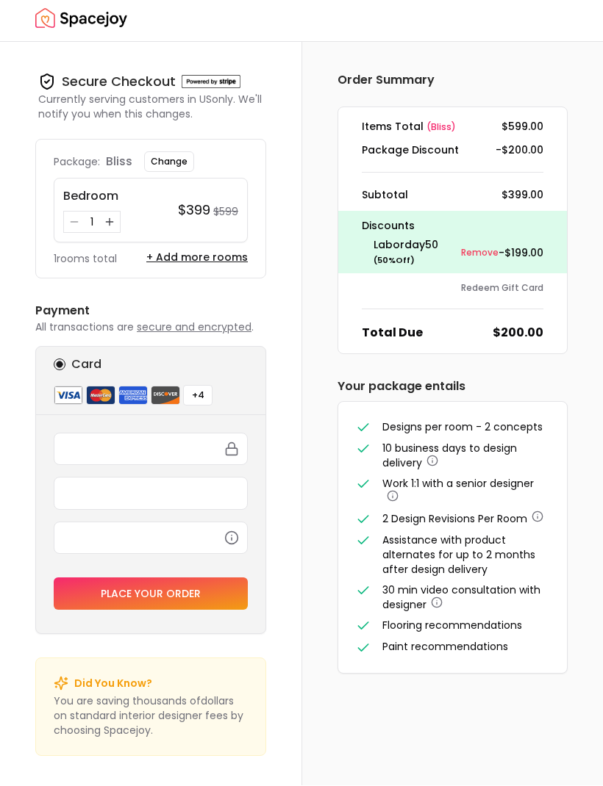
scroll to position [12, 0]
click at [167, 153] on button "Change" at bounding box center [169, 162] width 50 height 21
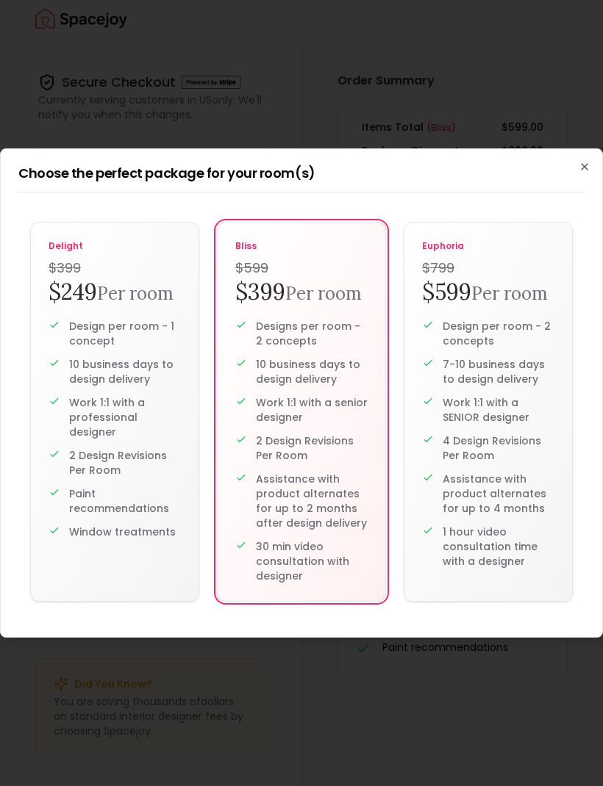
click at [123, 399] on p "Work 1:1 with a professional designer" at bounding box center [125, 417] width 112 height 44
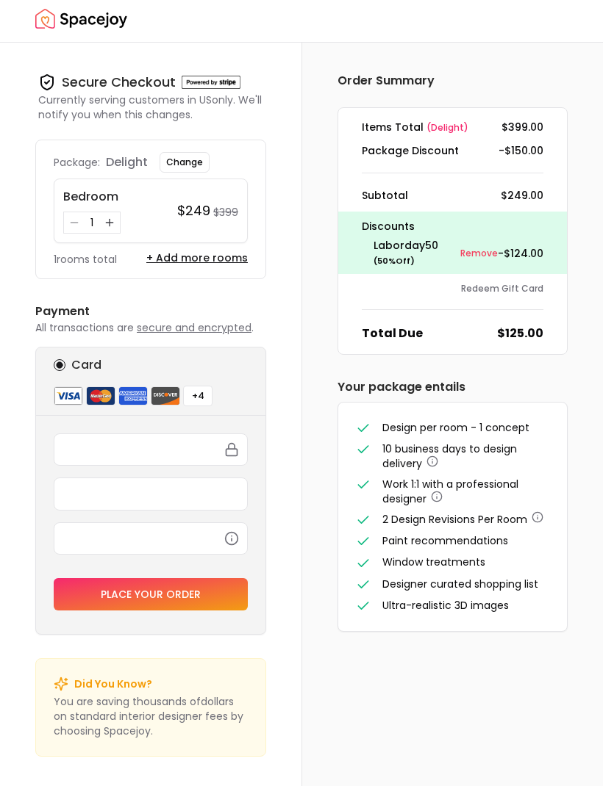
click at [480, 251] on small "Remove" at bounding box center [478, 254] width 37 height 12
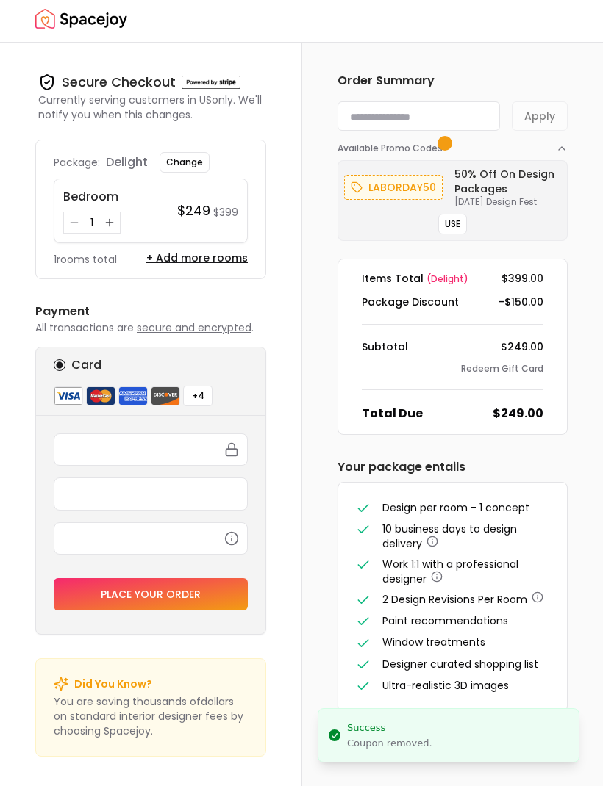
click at [396, 108] on input at bounding box center [418, 115] width 162 height 29
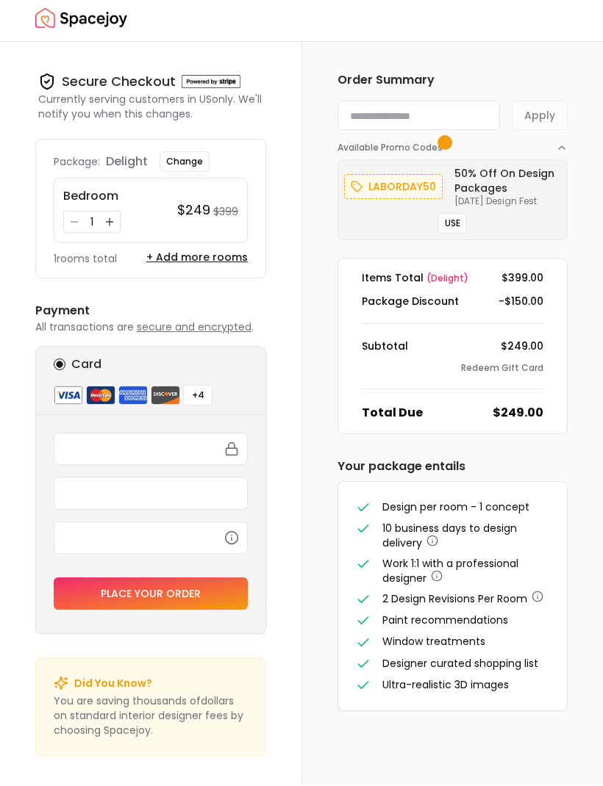
scroll to position [12, 0]
paste input "**********"
type input "**********"
click at [545, 115] on button "Apply" at bounding box center [539, 115] width 56 height 29
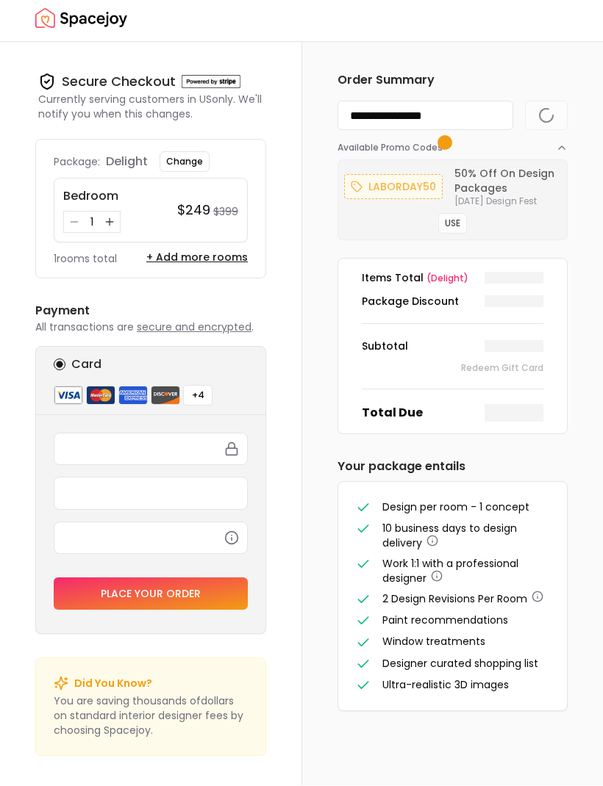
scroll to position [12, 0]
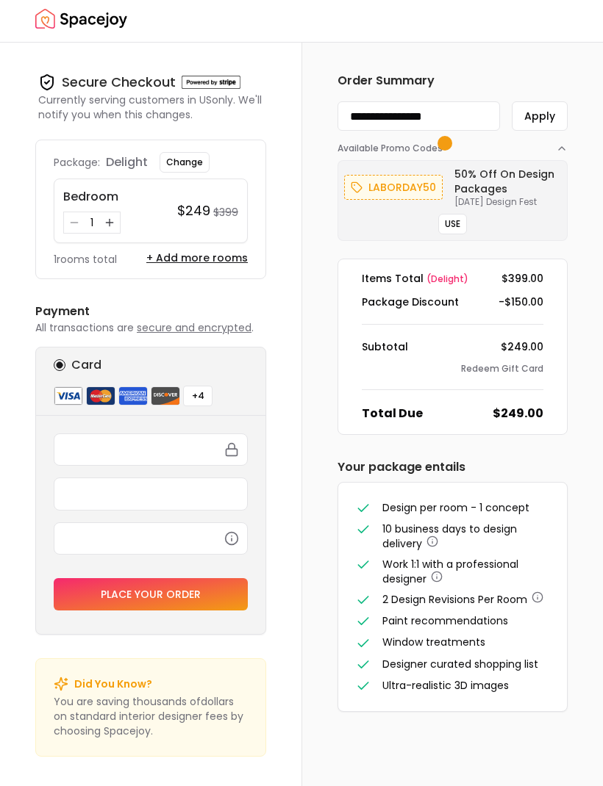
click at [538, 104] on button "Apply" at bounding box center [539, 115] width 56 height 29
click at [456, 219] on button "USE" at bounding box center [452, 224] width 29 height 21
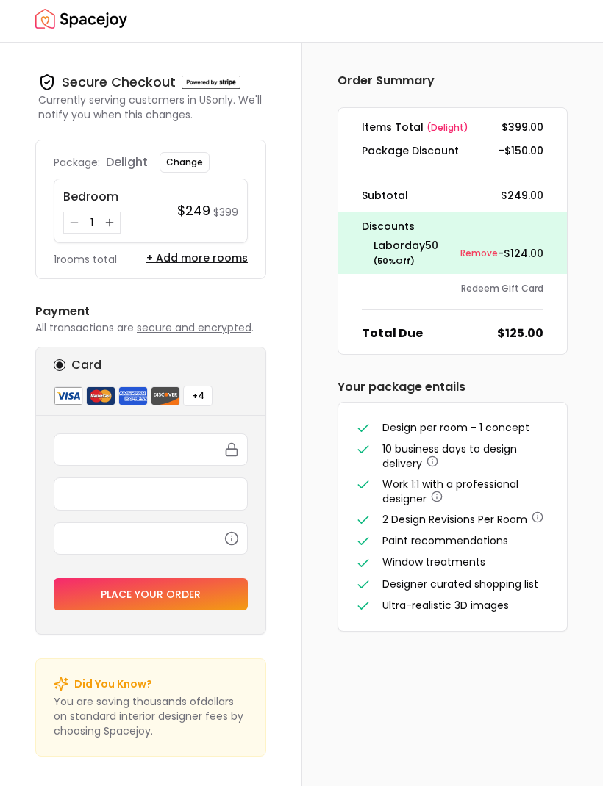
click at [492, 254] on small "Remove" at bounding box center [478, 254] width 37 height 12
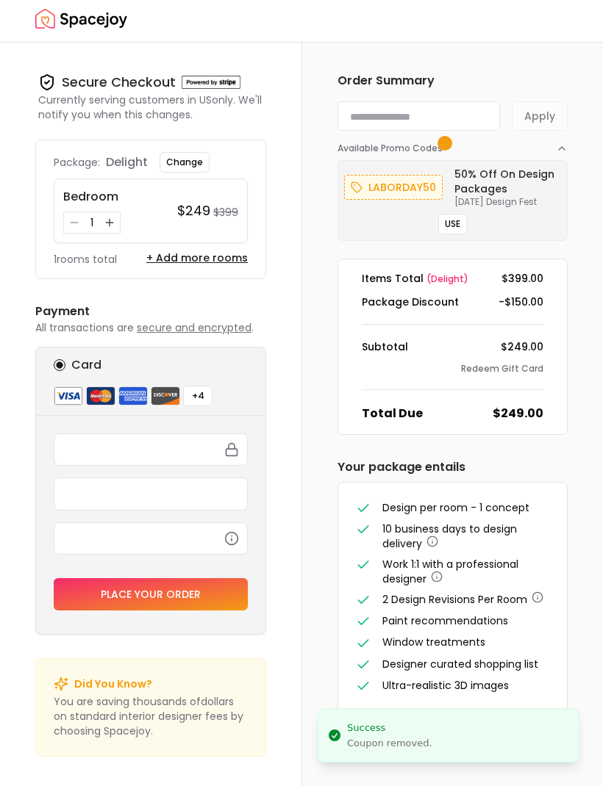
click at [386, 104] on input at bounding box center [418, 115] width 162 height 29
click at [381, 107] on input at bounding box center [418, 115] width 162 height 29
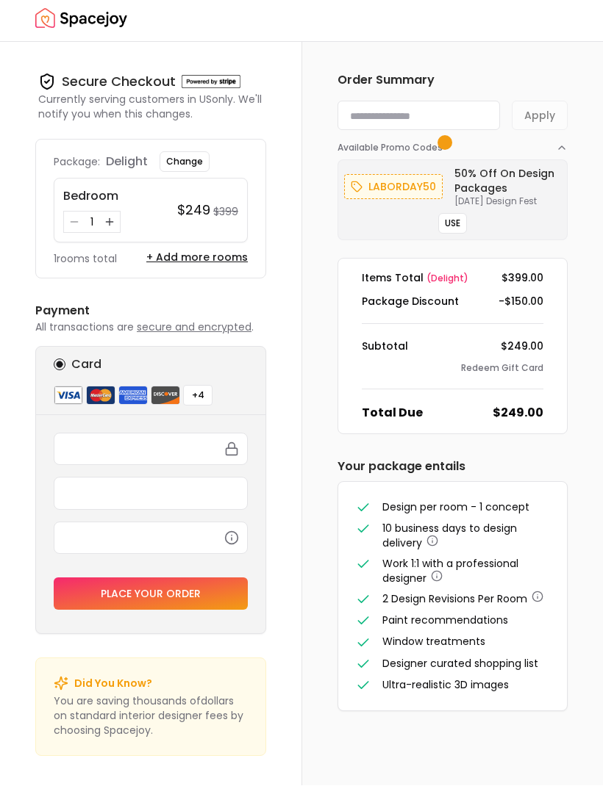
paste input "**********"
type input "**********"
click at [542, 103] on button "Apply" at bounding box center [539, 115] width 56 height 29
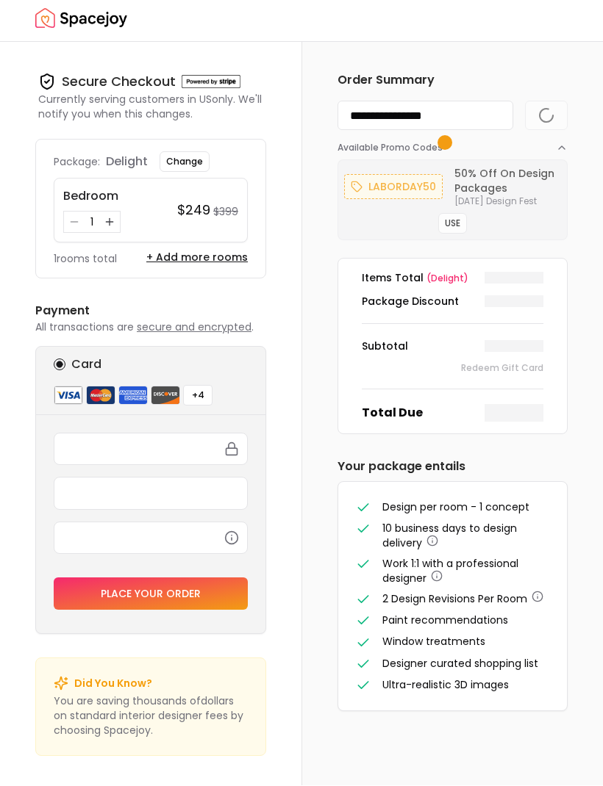
scroll to position [12, 0]
